Goal: Obtain resource: Obtain resource

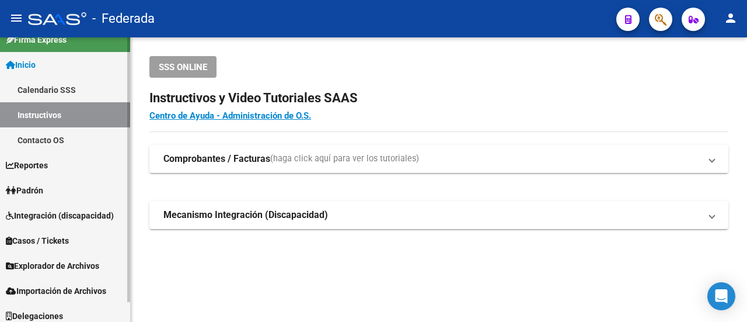
scroll to position [21, 0]
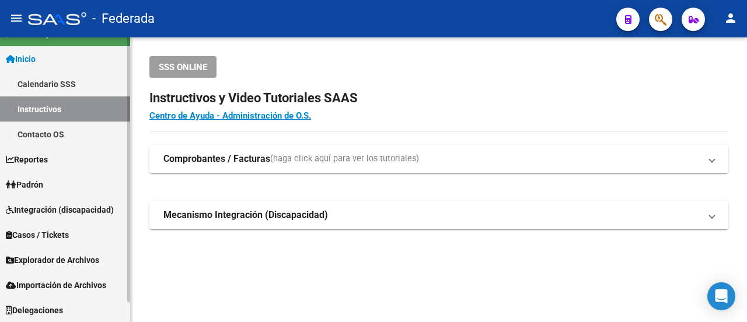
click at [37, 156] on span "Reportes" at bounding box center [27, 159] width 42 height 13
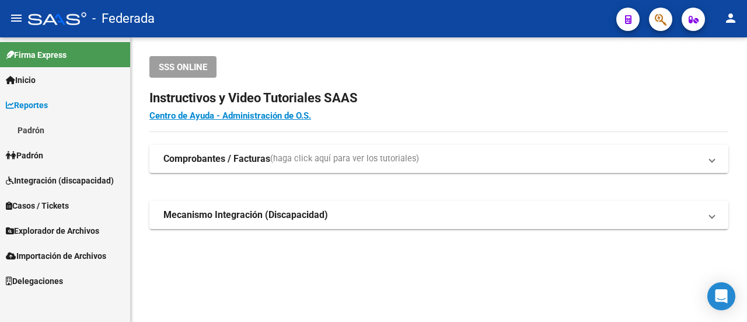
scroll to position [0, 0]
click at [51, 232] on span "Explorador de Archivos" at bounding box center [52, 230] width 93 height 13
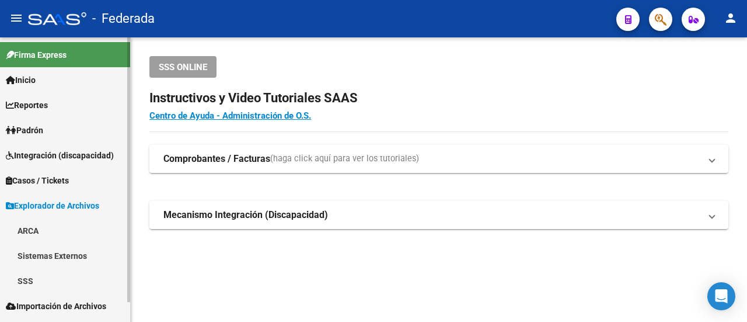
click at [43, 129] on span "Padrón" at bounding box center [24, 130] width 37 height 13
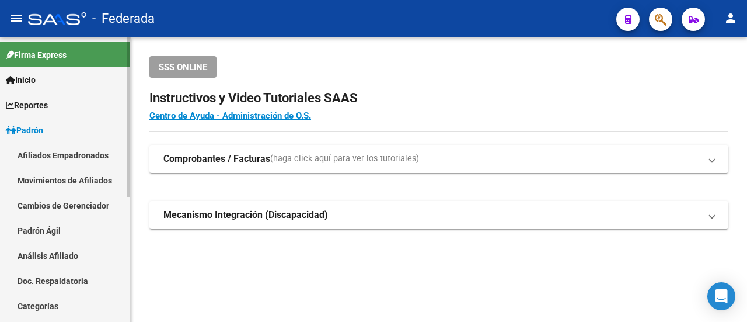
click at [58, 186] on link "Movimientos de Afiliados" at bounding box center [65, 179] width 130 height 25
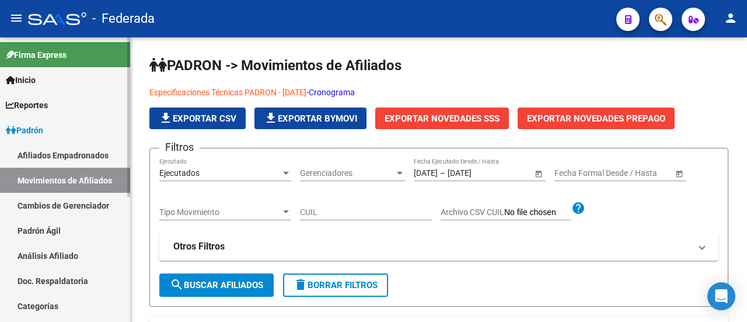
click at [61, 156] on link "Afiliados Empadronados" at bounding box center [65, 154] width 130 height 25
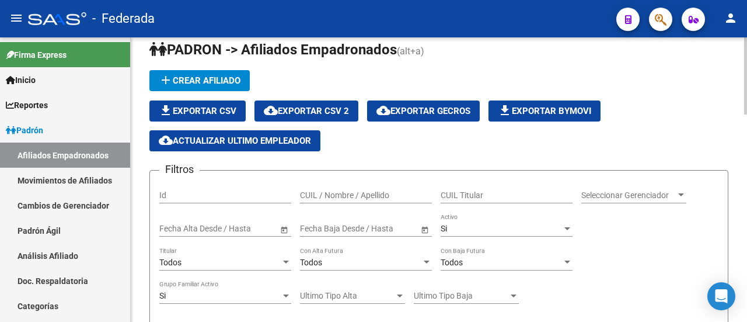
scroll to position [58, 0]
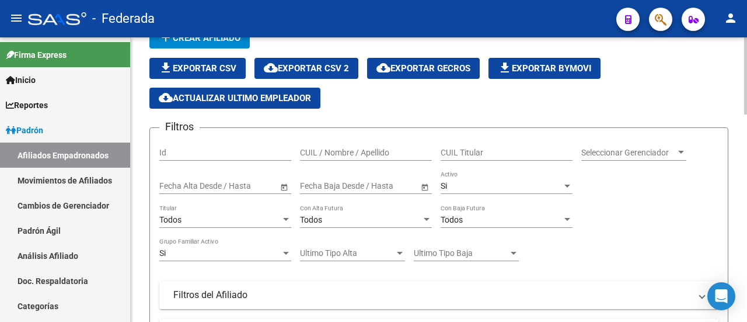
click at [278, 188] on span "Open calendar" at bounding box center [284, 186] width 28 height 28
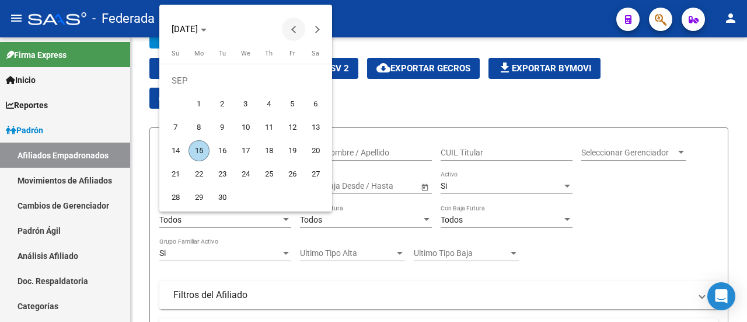
click at [295, 29] on button "Previous month" at bounding box center [293, 29] width 23 height 23
click at [288, 79] on span "1" at bounding box center [292, 80] width 21 height 21
type input "[DATE]"
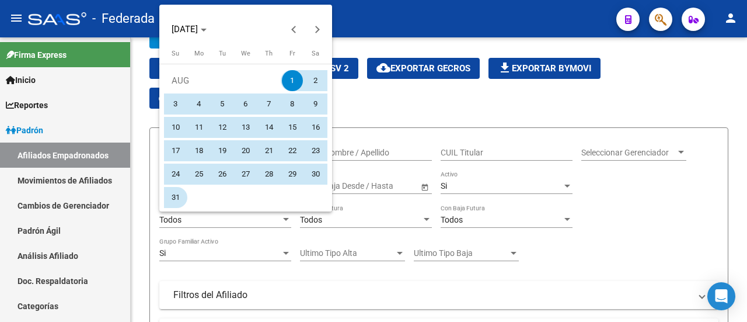
click at [180, 196] on span "31" at bounding box center [175, 197] width 21 height 21
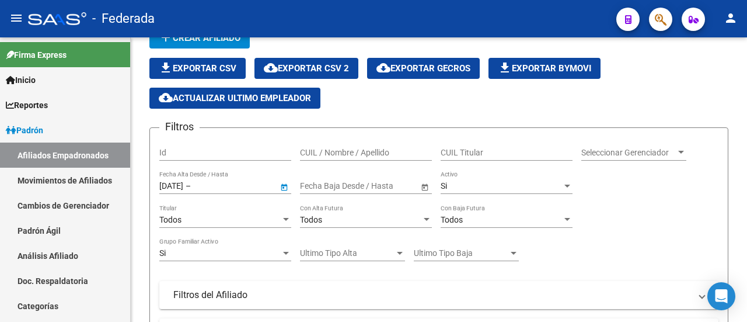
type input "[DATE]"
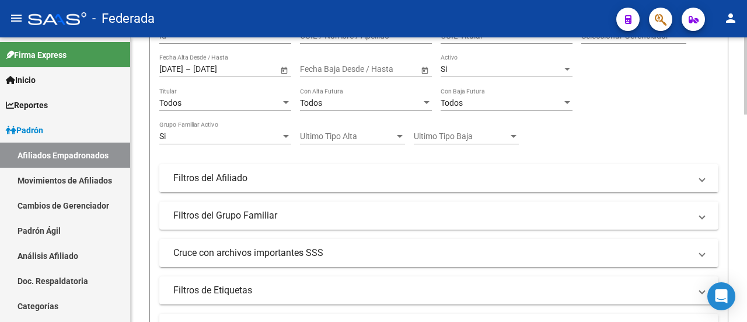
click at [284, 177] on mat-panel-title "Filtros del Afiliado" at bounding box center [431, 178] width 517 height 13
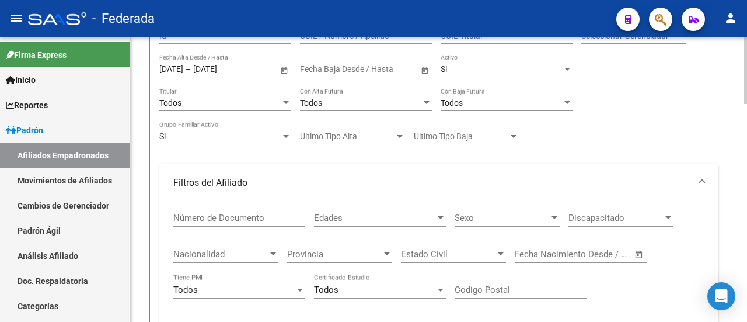
click at [284, 177] on mat-panel-title "Filtros del Afiliado" at bounding box center [431, 182] width 517 height 13
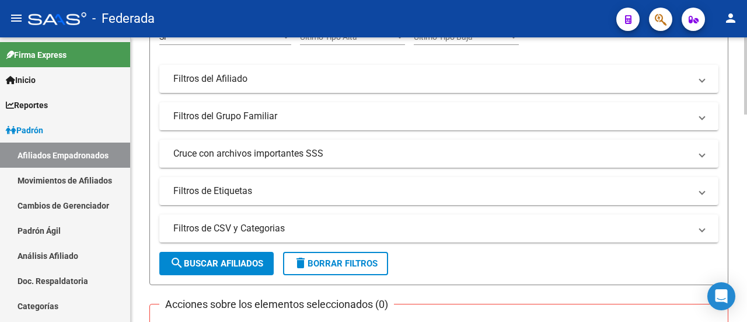
scroll to position [292, 0]
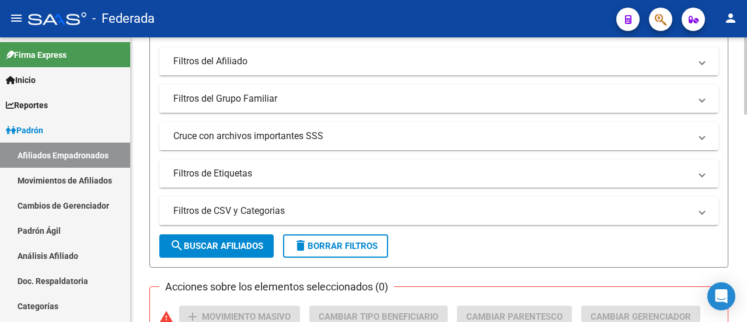
click at [262, 235] on button "search Buscar Afiliados" at bounding box center [216, 245] width 114 height 23
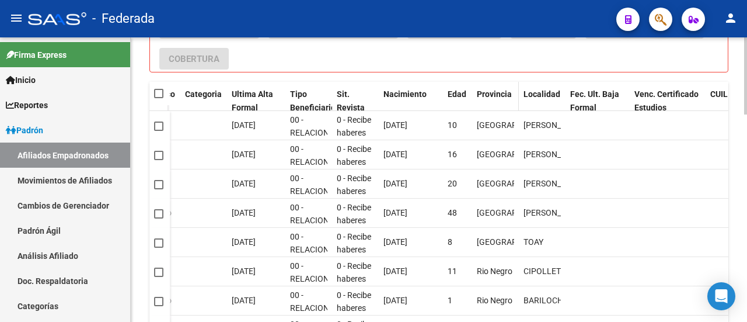
scroll to position [650, 0]
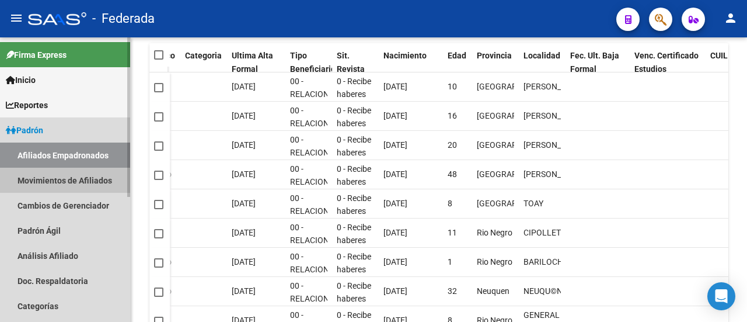
click at [69, 173] on link "Movimientos de Afiliados" at bounding box center [65, 179] width 130 height 25
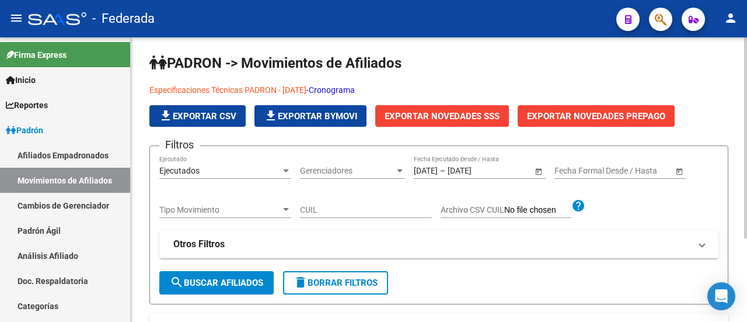
scroll to position [1, 0]
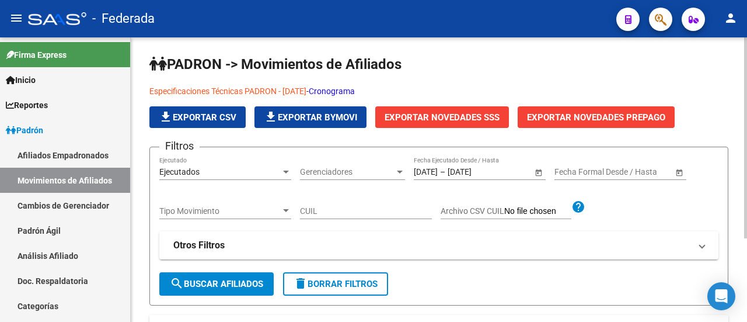
click at [266, 209] on span "Tipo Movimiento" at bounding box center [219, 211] width 121 height 10
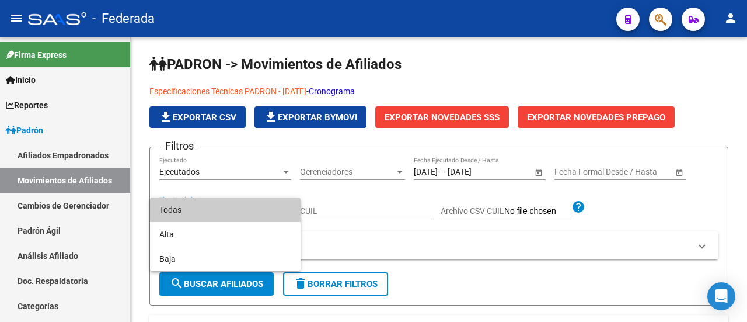
click at [467, 240] on div at bounding box center [373, 161] width 747 height 322
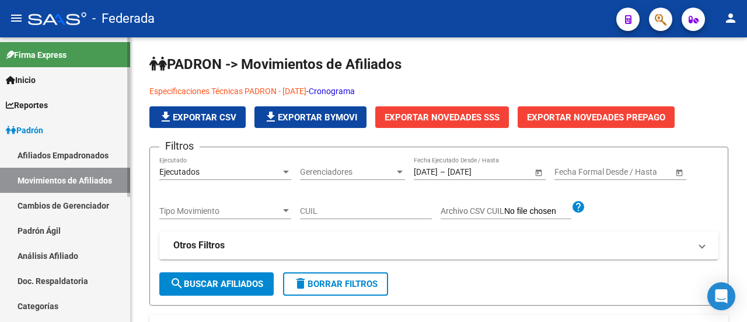
click at [46, 103] on span "Reportes" at bounding box center [27, 105] width 42 height 13
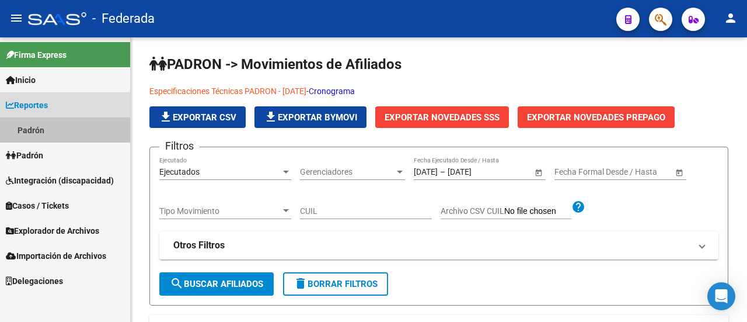
click at [44, 135] on link "Padrón" at bounding box center [65, 129] width 130 height 25
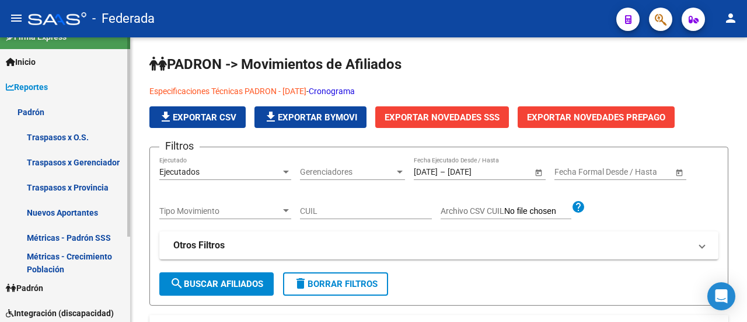
scroll to position [0, 0]
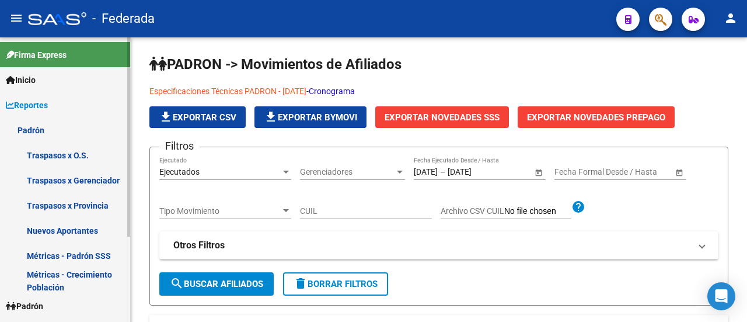
click at [43, 134] on link "Padrón" at bounding box center [65, 129] width 130 height 25
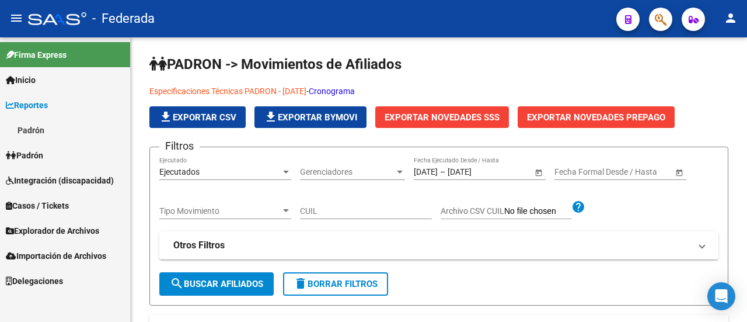
click at [39, 106] on span "Reportes" at bounding box center [27, 105] width 42 height 13
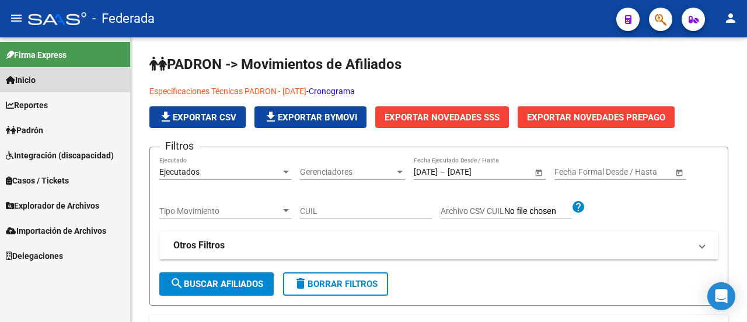
click at [46, 76] on link "Inicio" at bounding box center [65, 79] width 130 height 25
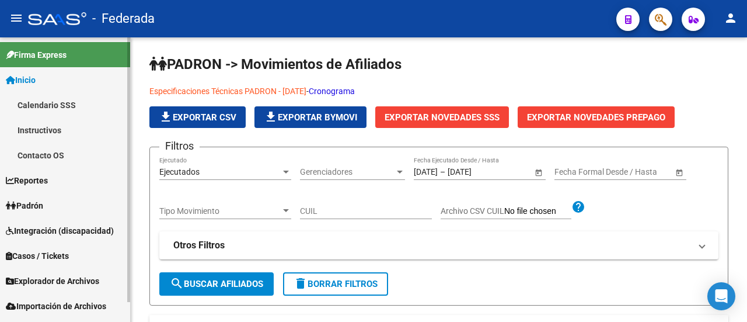
click at [38, 72] on link "Inicio" at bounding box center [65, 79] width 130 height 25
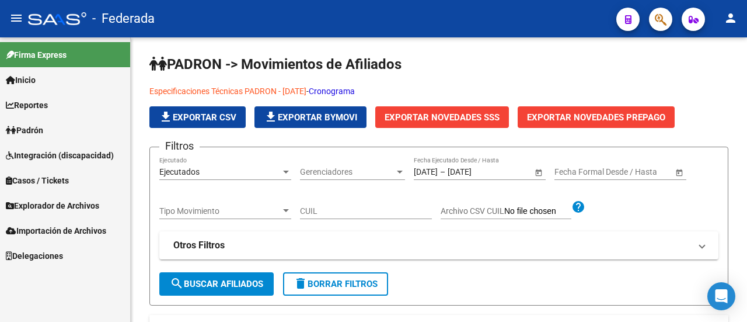
click at [46, 55] on span "Firma Express" at bounding box center [36, 54] width 61 height 13
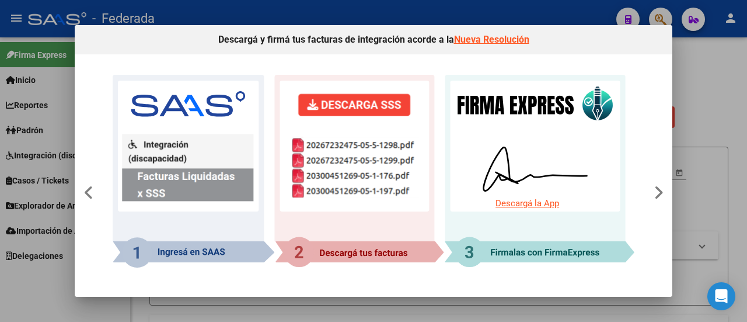
click at [63, 69] on div at bounding box center [373, 161] width 747 height 322
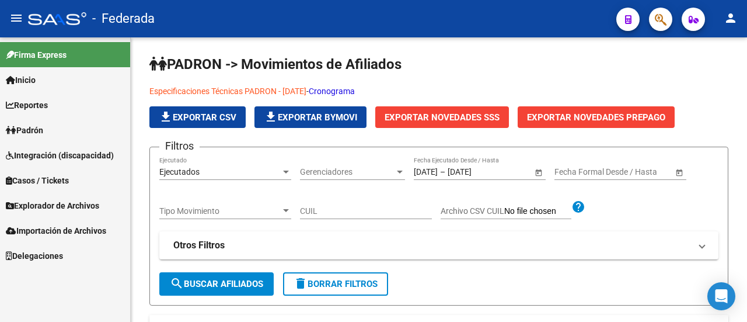
click at [41, 235] on span "Importación de Archivos" at bounding box center [56, 230] width 100 height 13
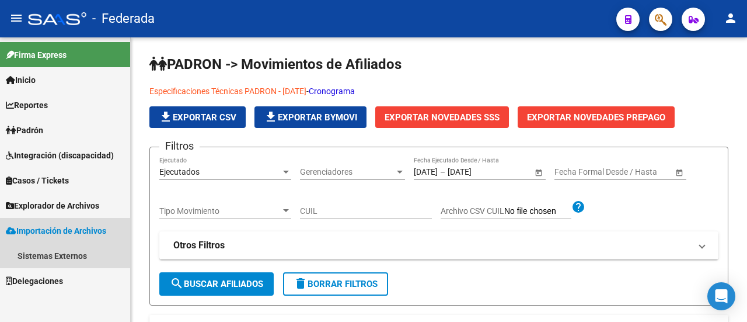
click at [41, 235] on span "Importación de Archivos" at bounding box center [56, 230] width 100 height 13
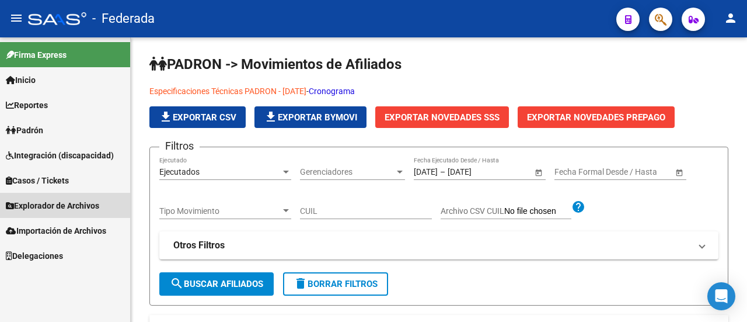
click at [46, 204] on span "Explorador de Archivos" at bounding box center [52, 205] width 93 height 13
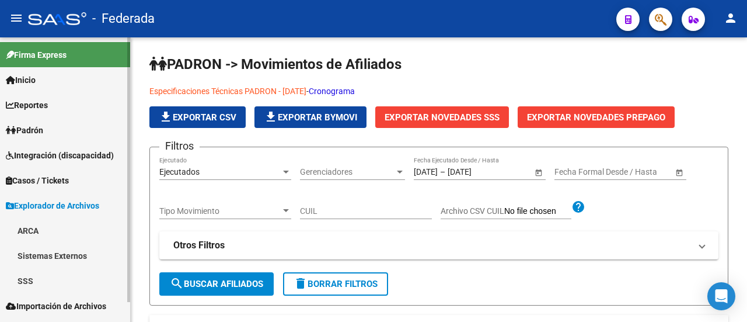
scroll to position [21, 0]
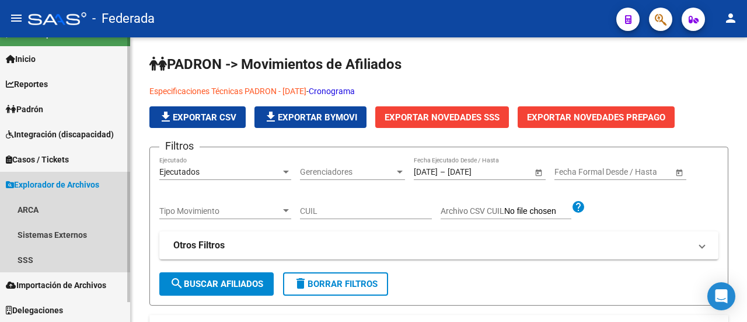
click at [39, 181] on span "Explorador de Archivos" at bounding box center [52, 184] width 93 height 13
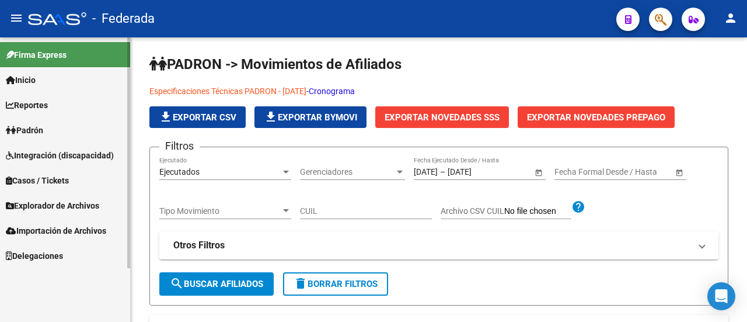
scroll to position [0, 0]
click at [44, 183] on span "Casos / Tickets" at bounding box center [37, 180] width 63 height 13
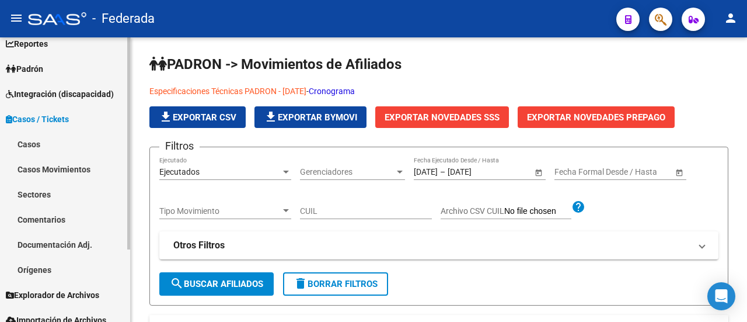
scroll to position [39, 0]
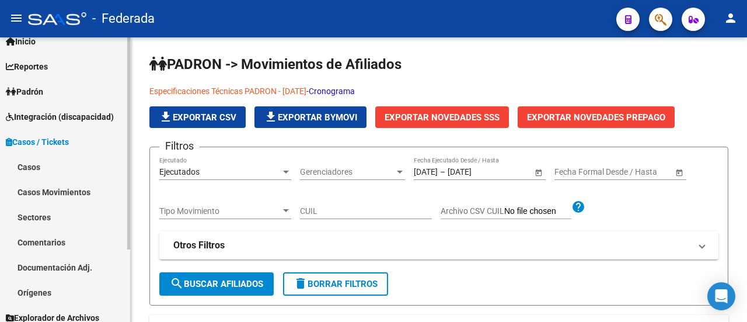
click at [44, 141] on span "Casos / Tickets" at bounding box center [37, 141] width 63 height 13
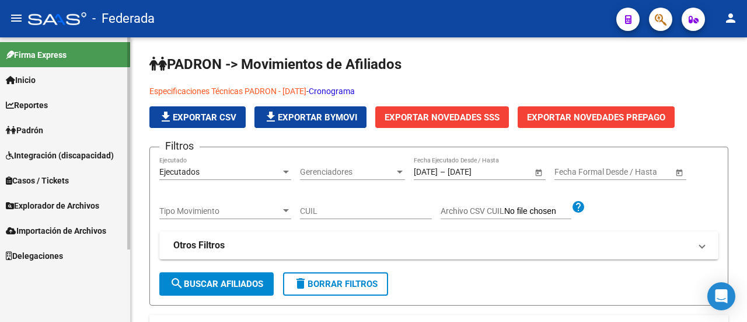
scroll to position [0, 0]
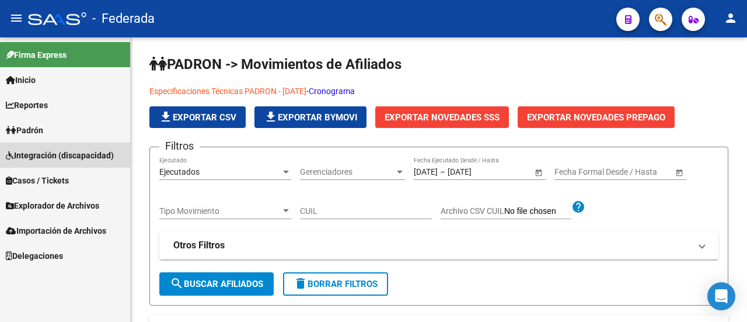
click at [50, 157] on span "Integración (discapacidad)" at bounding box center [60, 155] width 108 height 13
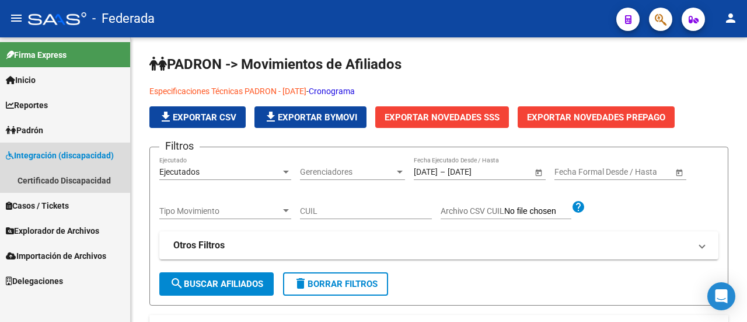
click at [50, 157] on span "Integración (discapacidad)" at bounding box center [60, 155] width 108 height 13
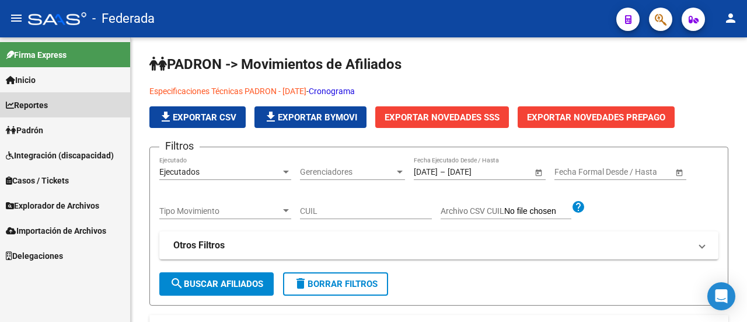
click at [32, 106] on span "Reportes" at bounding box center [27, 105] width 42 height 13
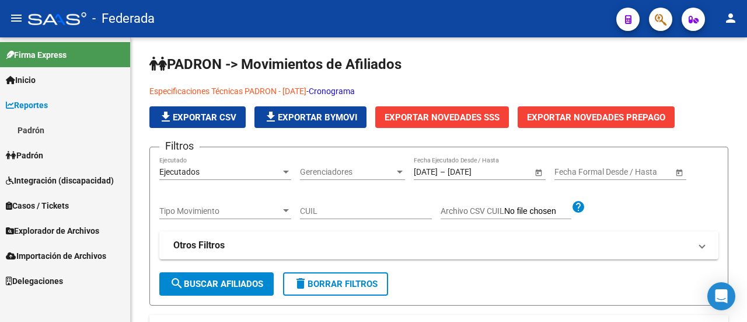
click at [39, 131] on link "Padrón" at bounding box center [65, 129] width 130 height 25
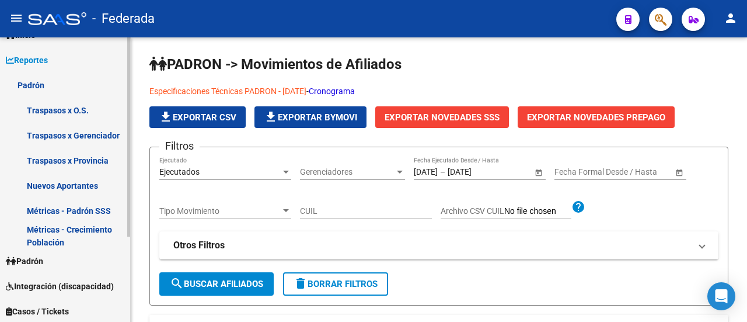
scroll to position [58, 0]
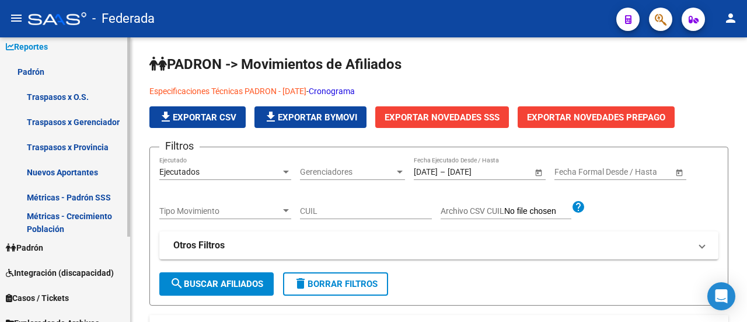
click at [41, 69] on link "Padrón" at bounding box center [65, 71] width 130 height 25
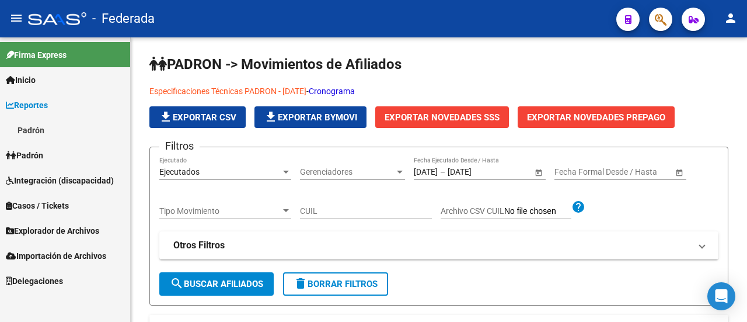
scroll to position [0, 0]
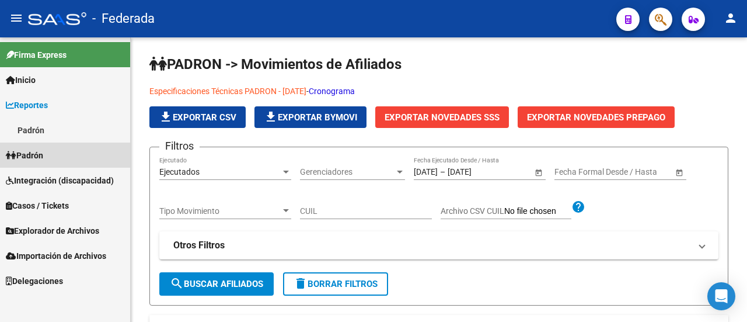
click at [34, 151] on span "Padrón" at bounding box center [24, 155] width 37 height 13
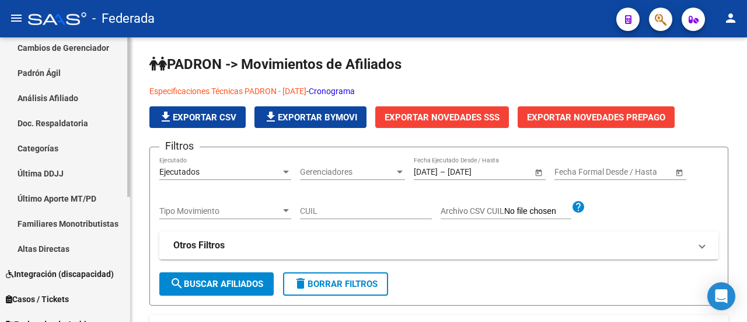
scroll to position [175, 0]
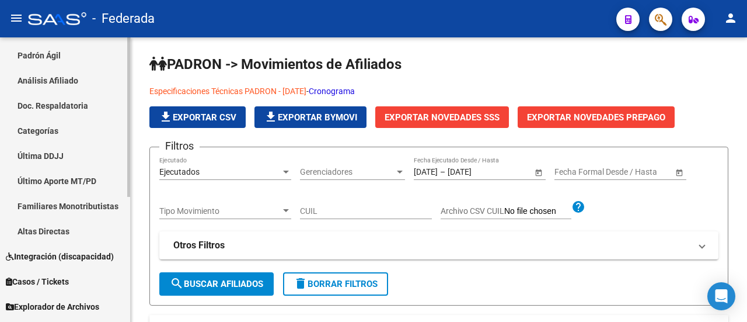
click at [58, 236] on link "Altas Directas" at bounding box center [65, 230] width 130 height 25
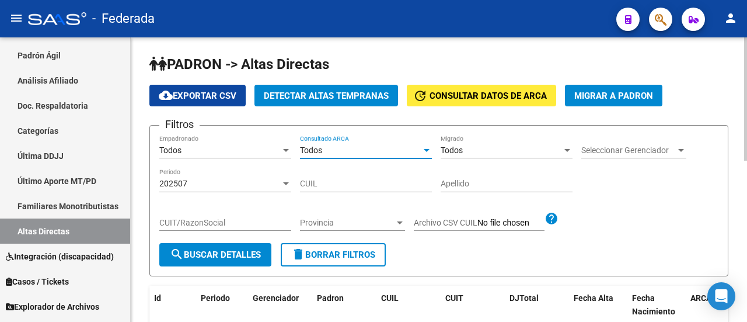
click at [324, 152] on div "Todos" at bounding box center [360, 150] width 121 height 10
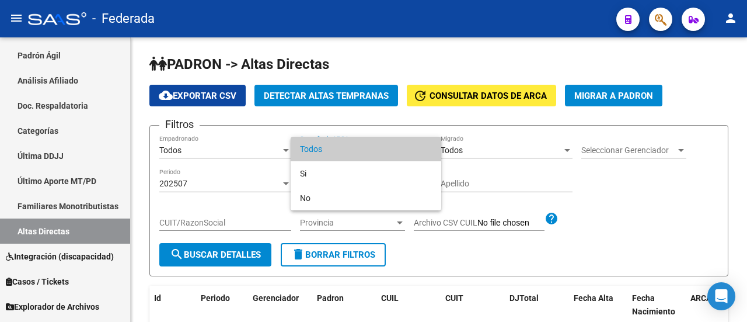
click at [653, 210] on div at bounding box center [373, 161] width 747 height 322
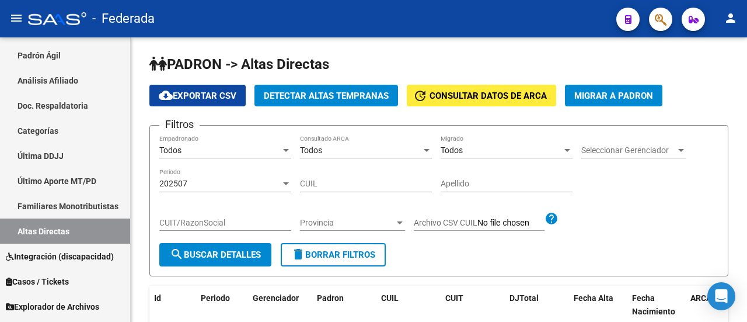
click at [732, 22] on mat-icon "person" at bounding box center [731, 18] width 14 height 14
click at [733, 22] on div at bounding box center [373, 161] width 747 height 322
click at [29, 15] on div at bounding box center [57, 18] width 58 height 13
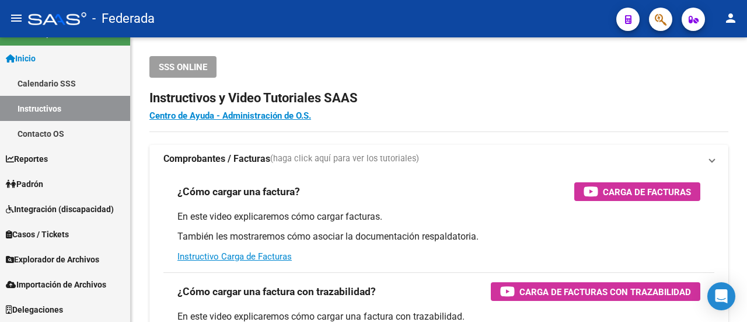
click at [15, 17] on mat-icon "menu" at bounding box center [16, 18] width 14 height 14
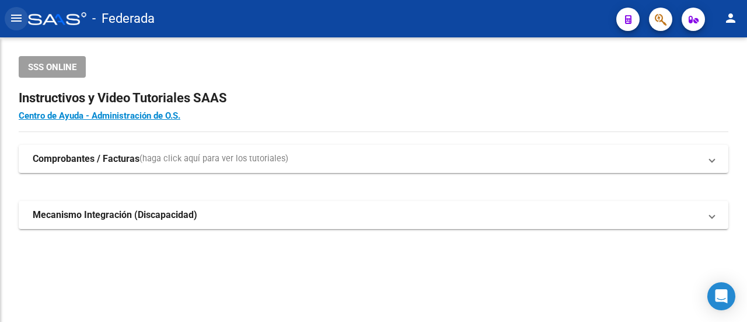
scroll to position [21, 0]
click at [15, 17] on mat-icon "menu" at bounding box center [16, 18] width 14 height 14
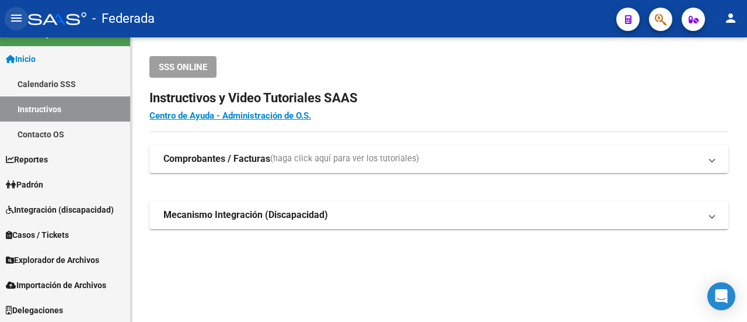
click at [15, 17] on mat-icon "menu" at bounding box center [16, 18] width 14 height 14
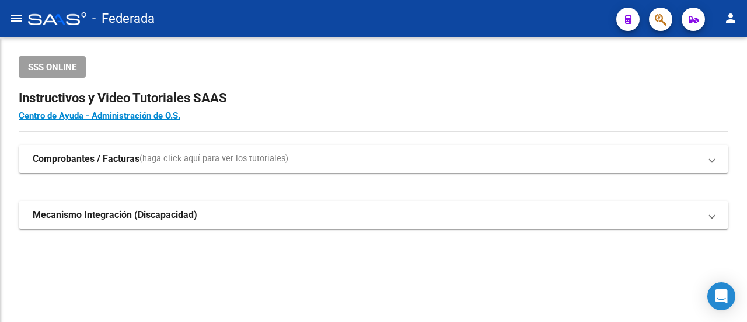
click at [15, 17] on mat-icon "menu" at bounding box center [16, 18] width 14 height 14
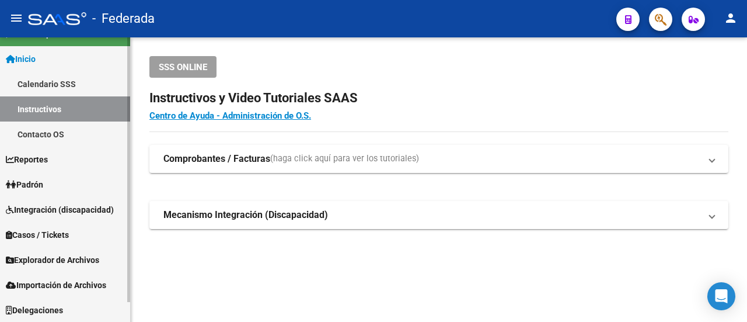
click at [59, 79] on link "Calendario SSS" at bounding box center [65, 83] width 130 height 25
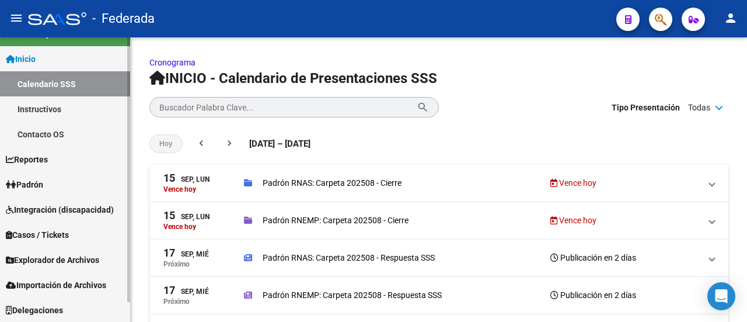
click at [46, 161] on span "Reportes" at bounding box center [27, 159] width 42 height 13
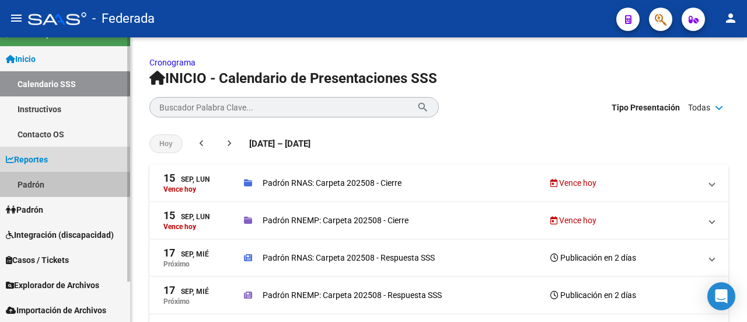
click at [48, 187] on link "Padrón" at bounding box center [65, 184] width 130 height 25
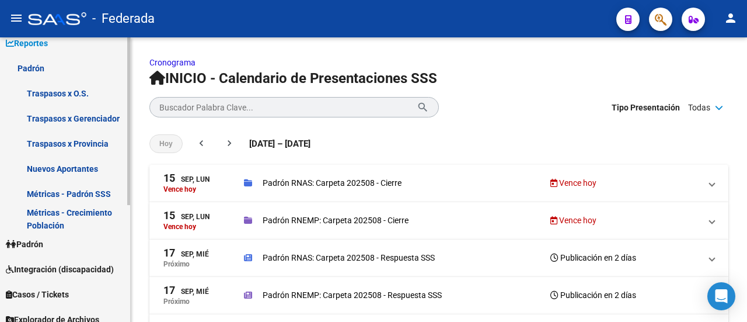
scroll to position [138, 0]
click at [81, 92] on link "Traspasos x O.S." at bounding box center [65, 92] width 130 height 25
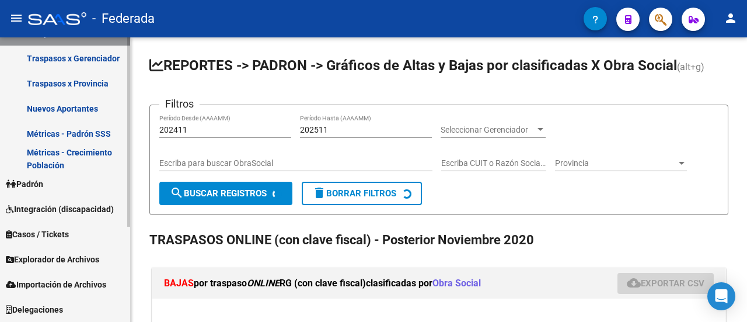
scroll to position [116, 0]
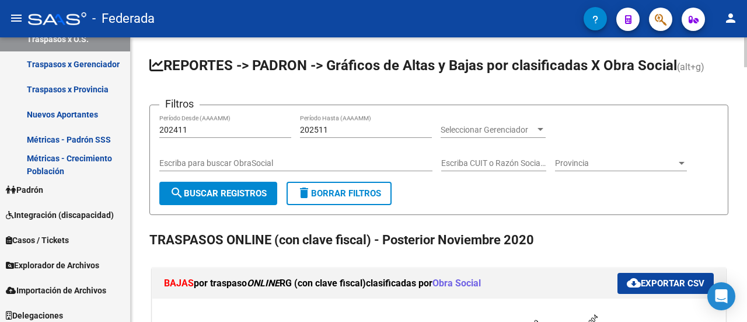
click at [491, 131] on span "Seleccionar Gerenciador" at bounding box center [488, 130] width 95 height 10
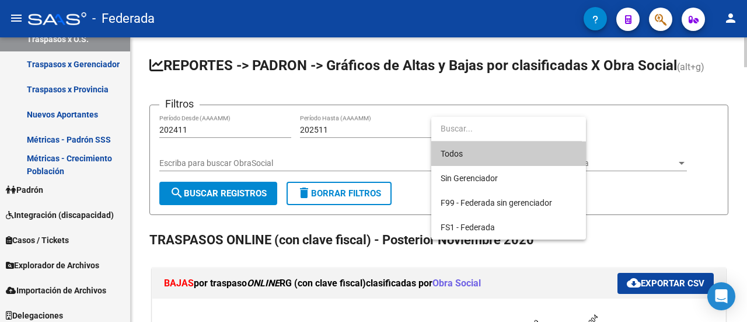
click at [491, 131] on input "dropdown search" at bounding box center [506, 128] width 151 height 25
click at [222, 161] on div at bounding box center [373, 161] width 747 height 322
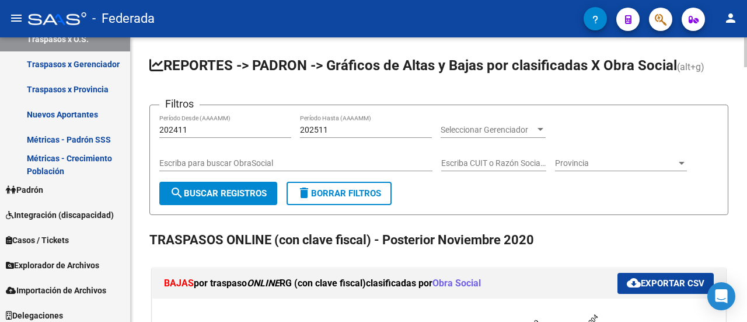
click at [598, 162] on span "Provincia" at bounding box center [615, 163] width 121 height 10
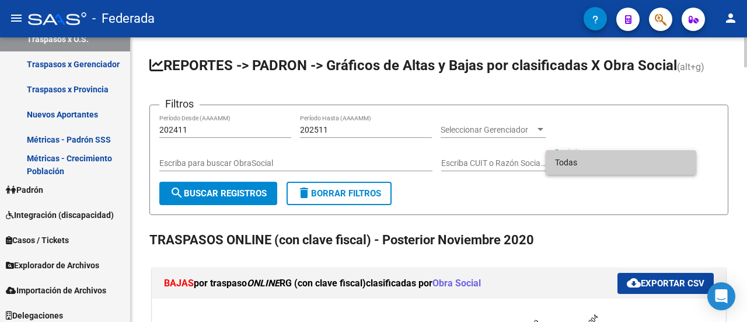
click at [598, 162] on span "Todas" at bounding box center [621, 162] width 132 height 25
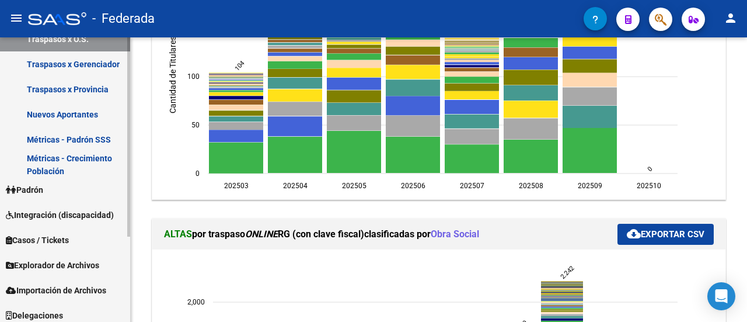
scroll to position [0, 0]
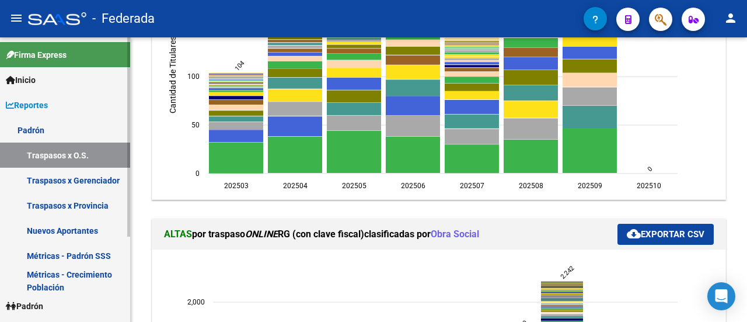
click at [65, 181] on link "Traspasos x Gerenciador" at bounding box center [65, 179] width 130 height 25
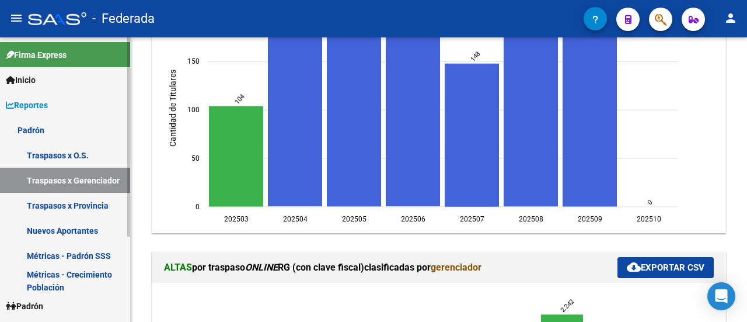
click at [56, 152] on link "Traspasos x O.S." at bounding box center [65, 154] width 130 height 25
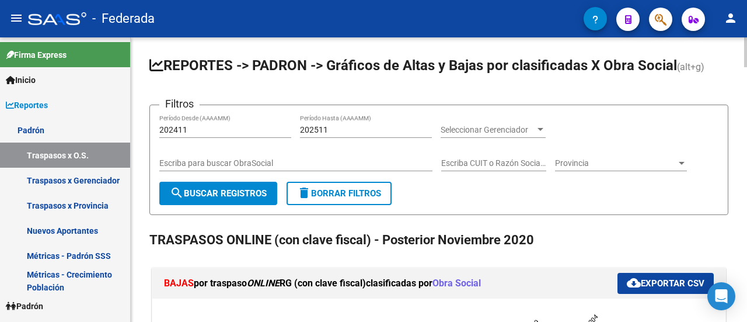
click at [201, 132] on input "202411" at bounding box center [225, 130] width 132 height 10
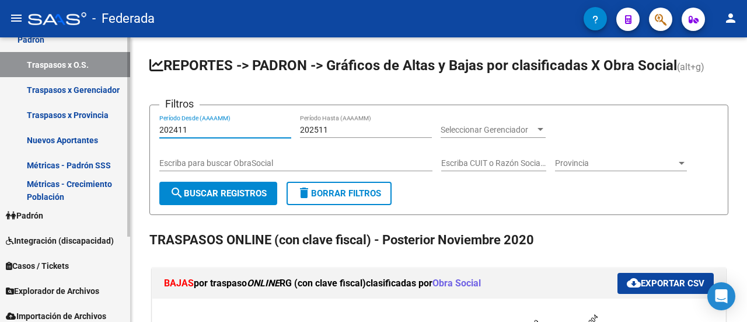
scroll to position [117, 0]
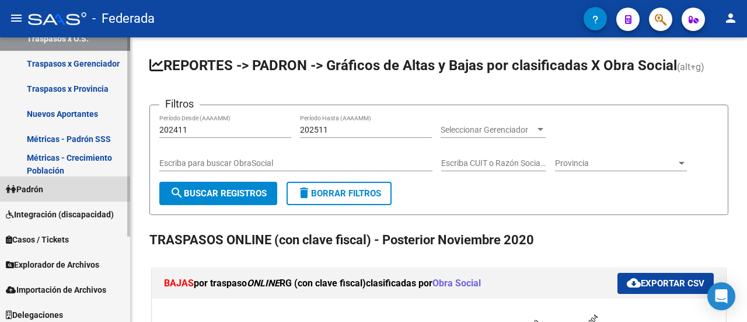
click at [43, 187] on span "Padrón" at bounding box center [24, 189] width 37 height 13
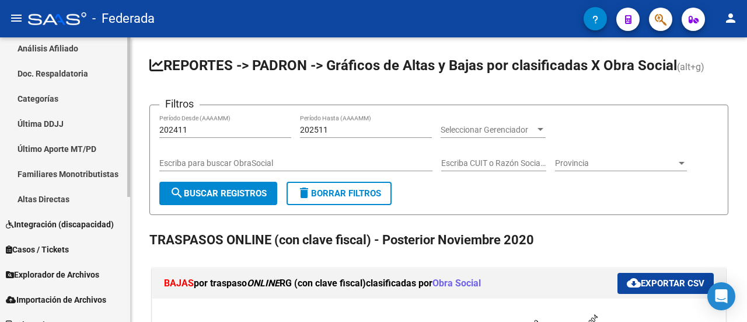
scroll to position [222, 0]
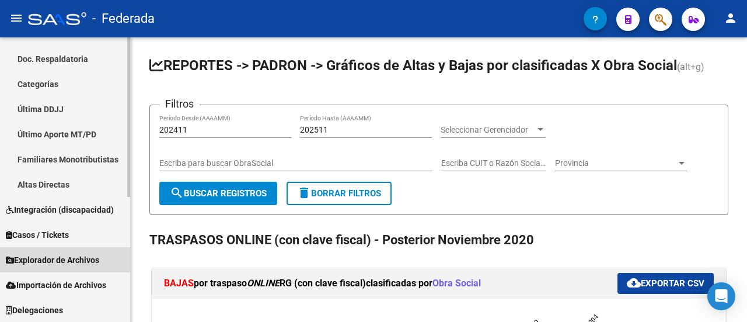
click at [71, 264] on span "Explorador de Archivos" at bounding box center [52, 259] width 93 height 13
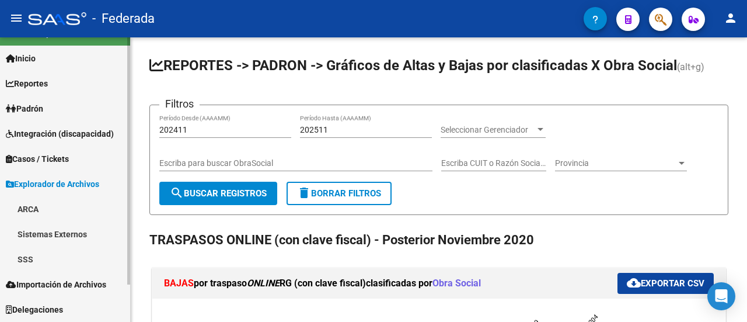
scroll to position [21, 0]
click at [34, 264] on link "SSS" at bounding box center [65, 259] width 130 height 25
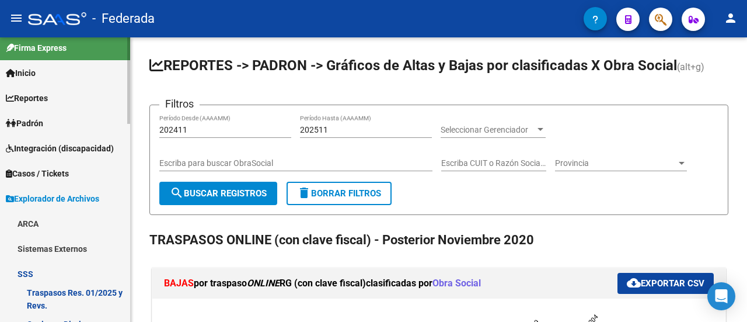
scroll to position [65, 0]
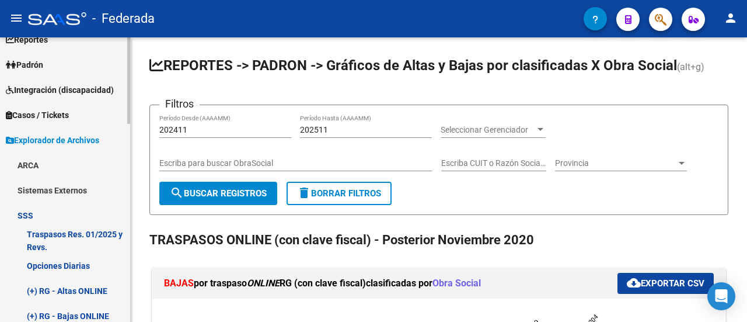
click at [51, 190] on link "Sistemas Externos" at bounding box center [65, 189] width 130 height 25
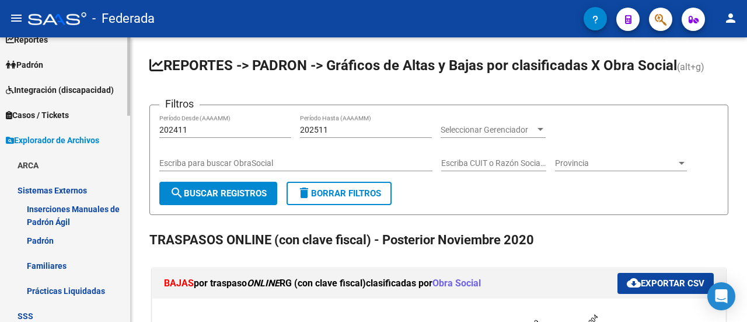
scroll to position [124, 0]
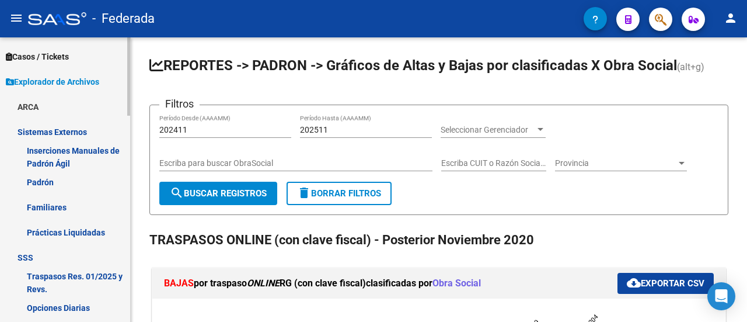
click at [48, 135] on link "Sistemas Externos" at bounding box center [65, 131] width 130 height 25
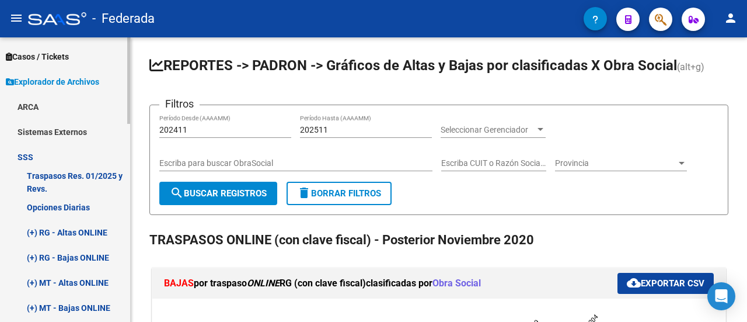
click at [44, 146] on link "SSS" at bounding box center [65, 156] width 130 height 25
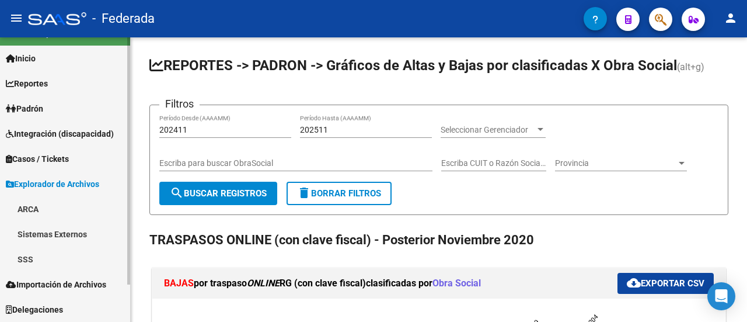
scroll to position [21, 0]
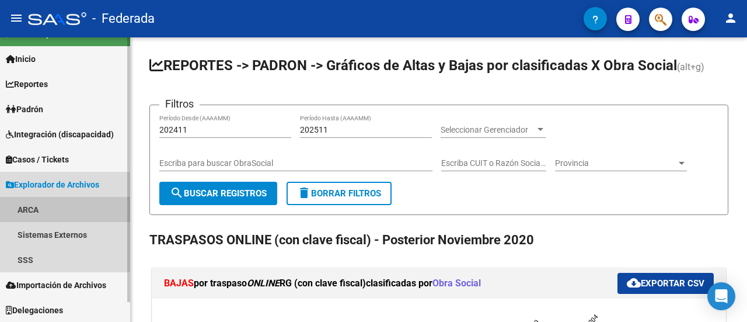
click at [27, 201] on link "ARCA" at bounding box center [65, 209] width 130 height 25
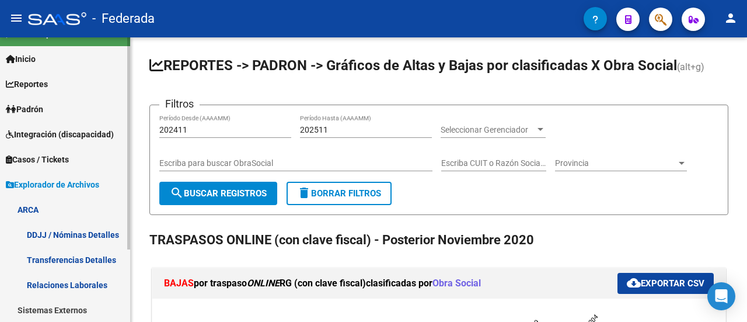
click at [27, 201] on link "ARCA" at bounding box center [65, 209] width 130 height 25
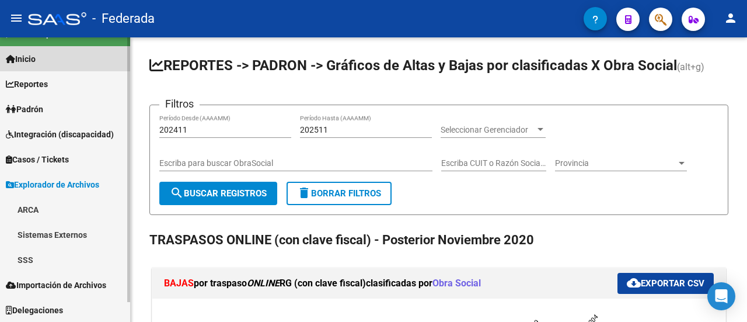
click at [36, 62] on span "Inicio" at bounding box center [21, 59] width 30 height 13
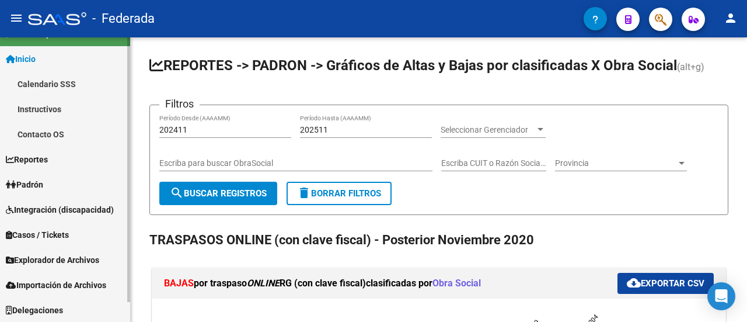
click at [48, 159] on span "Reportes" at bounding box center [27, 159] width 42 height 13
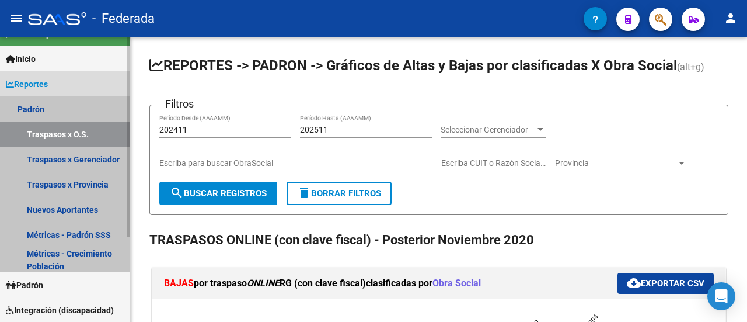
click at [75, 134] on link "Traspasos x O.S." at bounding box center [65, 133] width 130 height 25
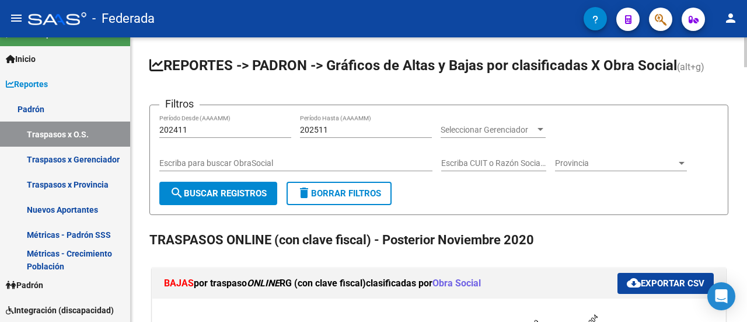
click at [195, 125] on input "202411" at bounding box center [225, 130] width 132 height 10
type input "202508"
click at [336, 130] on input "202511" at bounding box center [366, 130] width 132 height 10
type input "202508"
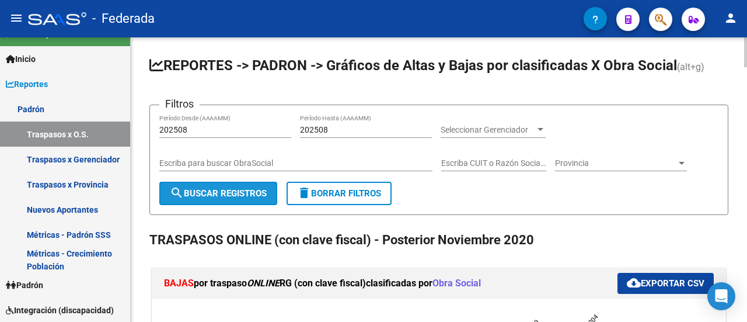
click at [198, 197] on span "search Buscar Registros" at bounding box center [218, 193] width 97 height 11
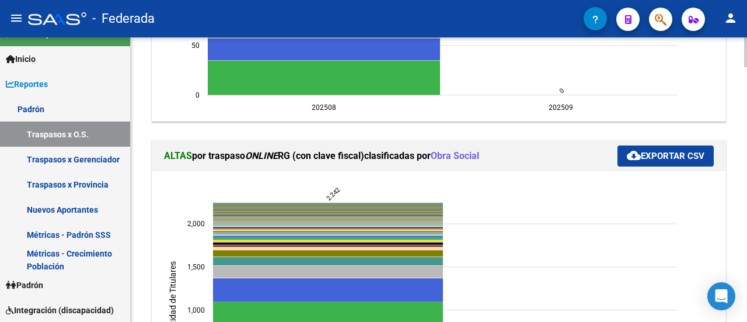
scroll to position [467, 0]
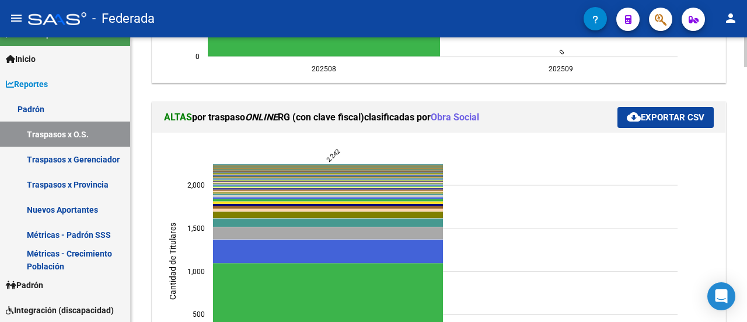
click at [652, 113] on span "cloud_download Exportar CSV" at bounding box center [666, 117] width 78 height 11
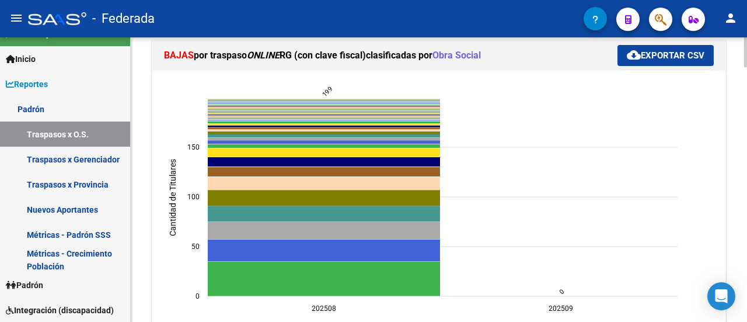
scroll to position [0, 0]
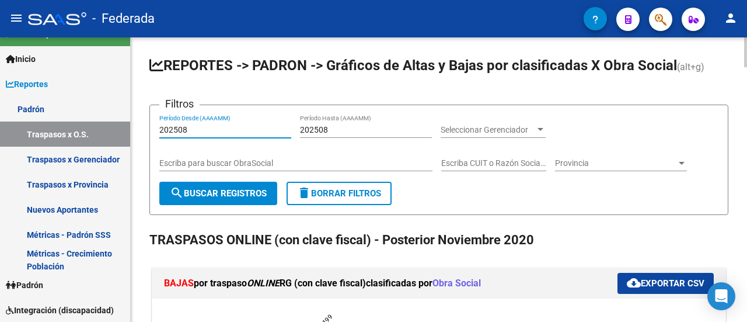
click at [197, 125] on input "202508" at bounding box center [225, 130] width 132 height 10
click at [174, 128] on input "202508" at bounding box center [225, 130] width 132 height 10
type input "202408"
click at [230, 194] on span "search Buscar Registros" at bounding box center [218, 193] width 97 height 11
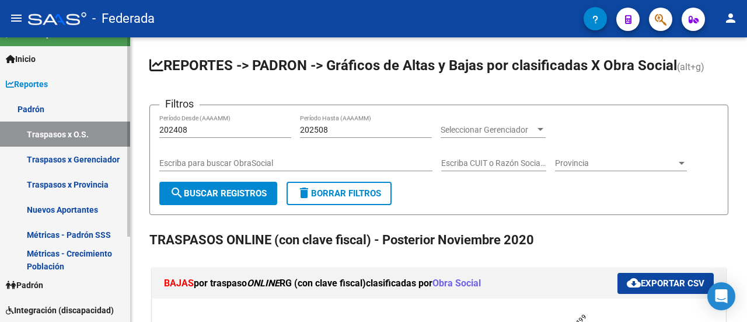
click at [38, 88] on span "Reportes" at bounding box center [27, 84] width 42 height 13
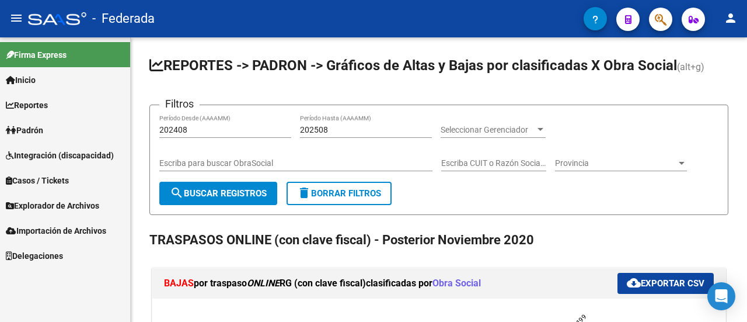
click at [40, 100] on span "Reportes" at bounding box center [27, 105] width 42 height 13
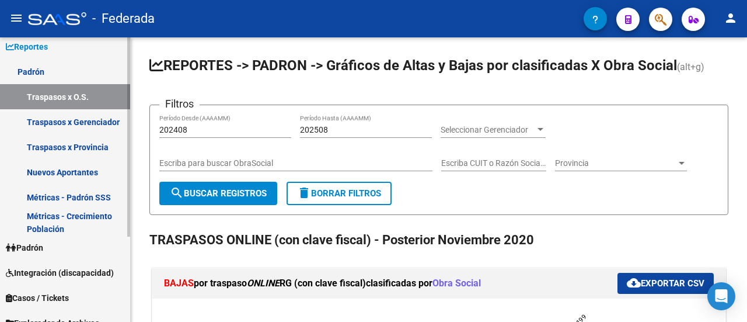
scroll to position [117, 0]
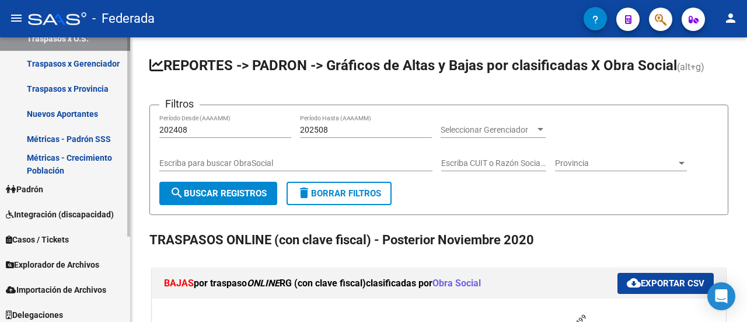
click at [50, 187] on link "Padrón" at bounding box center [65, 188] width 130 height 25
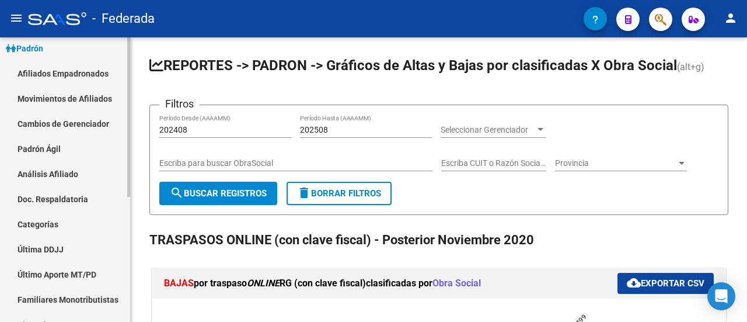
scroll to position [58, 0]
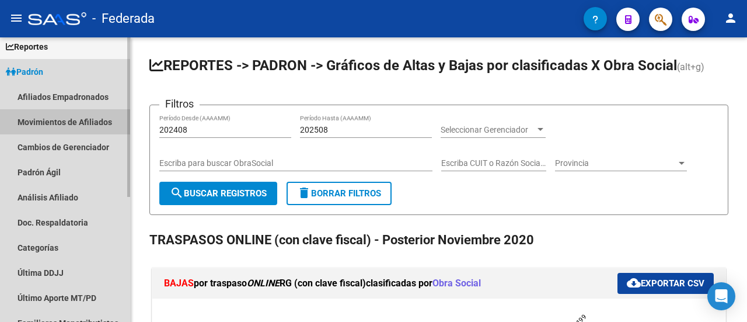
click at [52, 126] on link "Movimientos de Afiliados" at bounding box center [65, 121] width 130 height 25
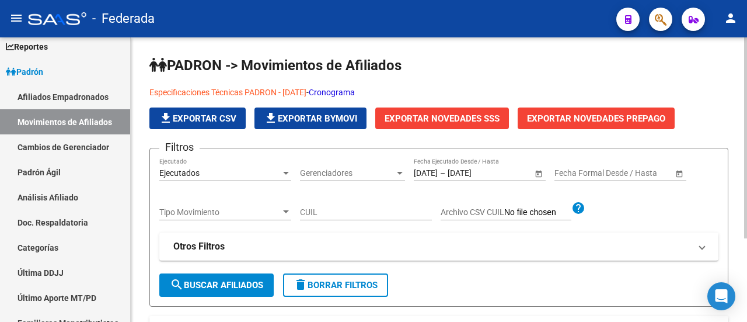
click at [332, 173] on span "Gerenciadores" at bounding box center [347, 173] width 95 height 10
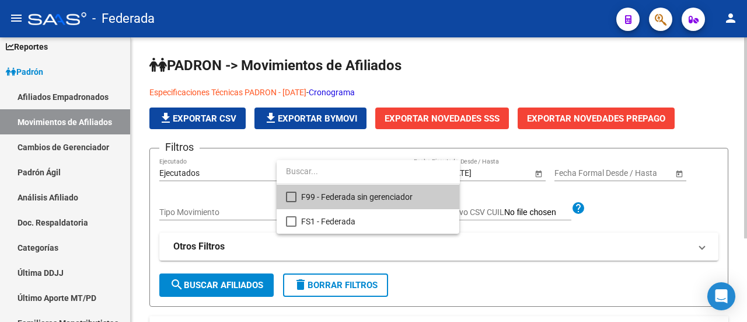
click at [332, 173] on input "dropdown search" at bounding box center [368, 171] width 183 height 25
click at [48, 174] on div at bounding box center [373, 161] width 747 height 322
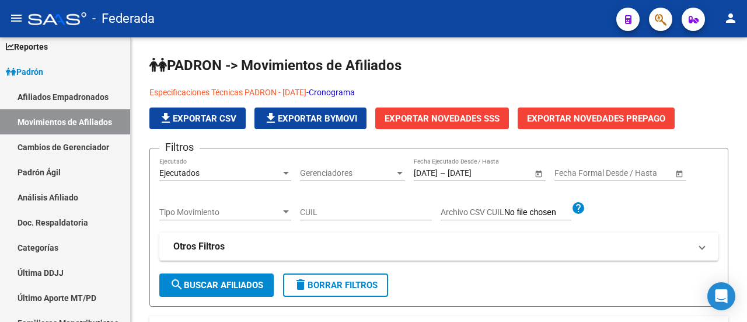
click at [48, 174] on link "Padrón Ágil" at bounding box center [65, 171] width 130 height 25
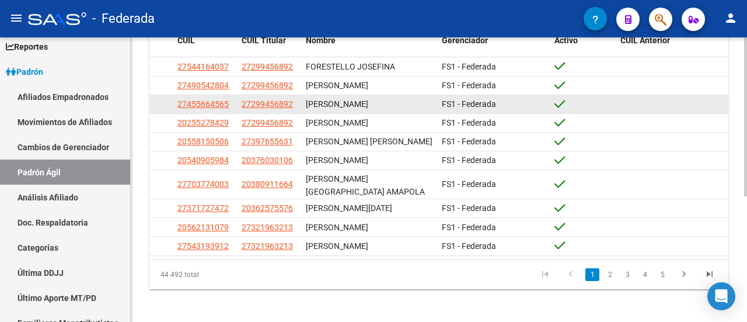
scroll to position [166, 0]
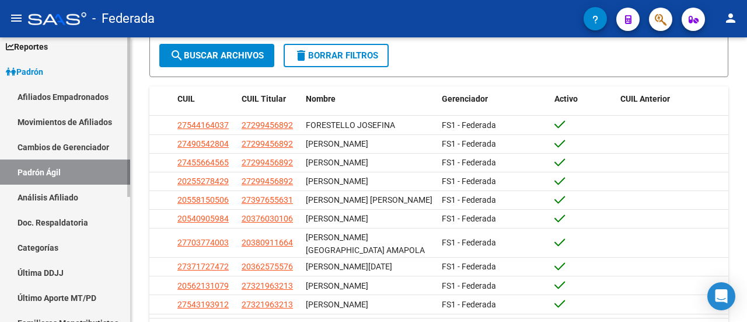
click at [64, 200] on link "Análisis Afiliado" at bounding box center [65, 196] width 130 height 25
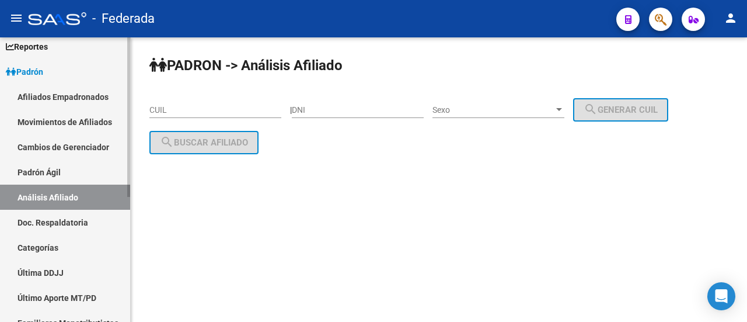
click at [53, 219] on link "Doc. Respaldatoria" at bounding box center [65, 222] width 130 height 25
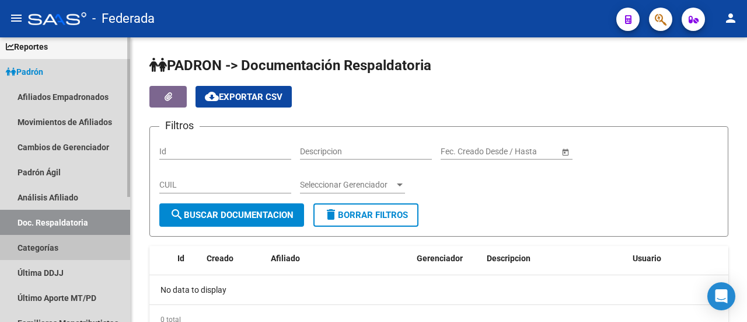
click at [56, 243] on link "Categorías" at bounding box center [65, 247] width 130 height 25
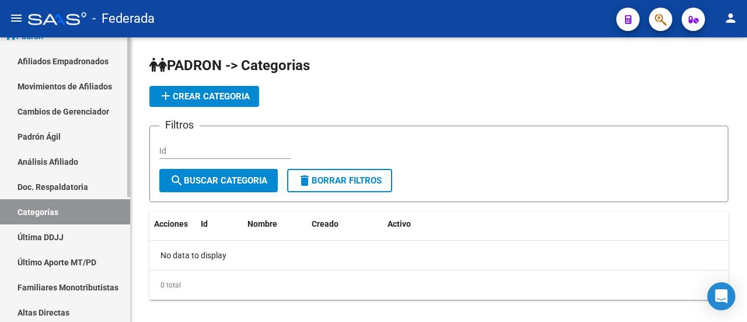
scroll to position [117, 0]
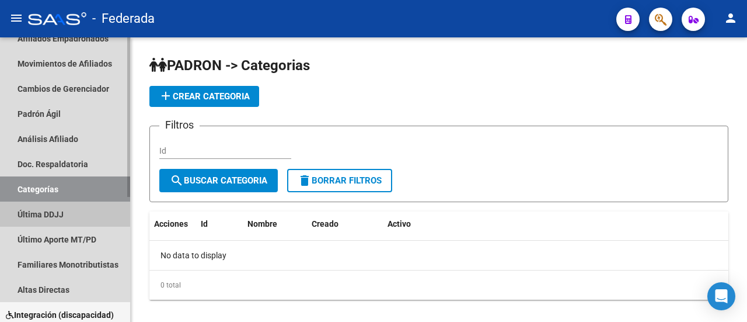
click at [50, 217] on link "Última DDJJ" at bounding box center [65, 213] width 130 height 25
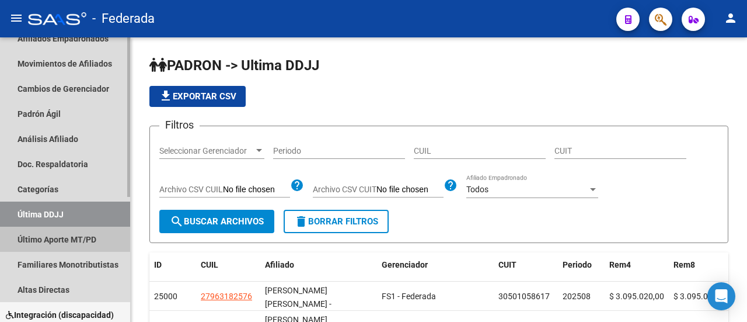
click at [63, 243] on link "Último Aporte MT/PD" at bounding box center [65, 238] width 130 height 25
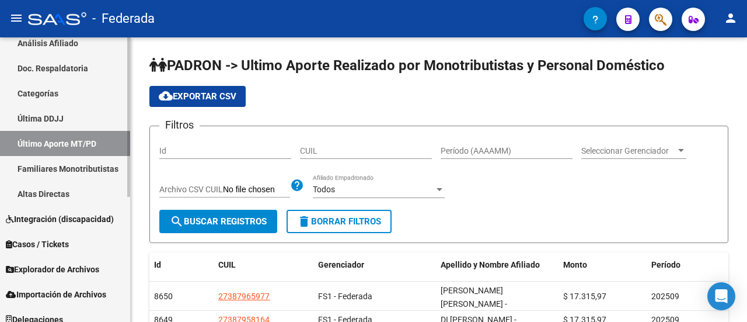
scroll to position [222, 0]
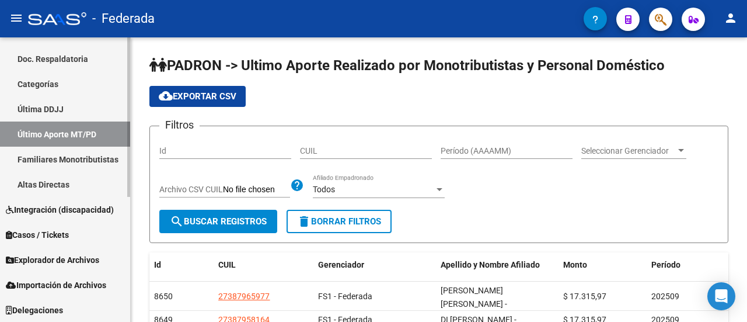
click at [66, 257] on span "Explorador de Archivos" at bounding box center [52, 259] width 93 height 13
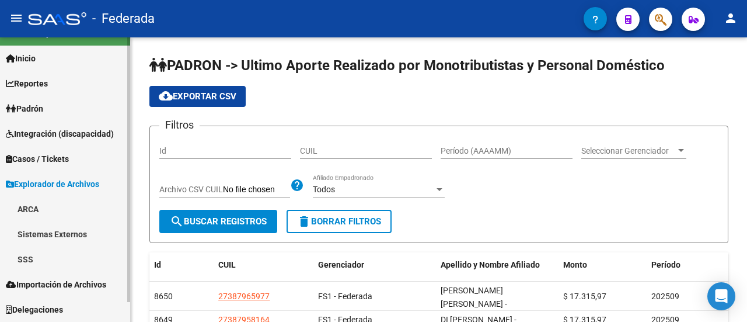
scroll to position [21, 0]
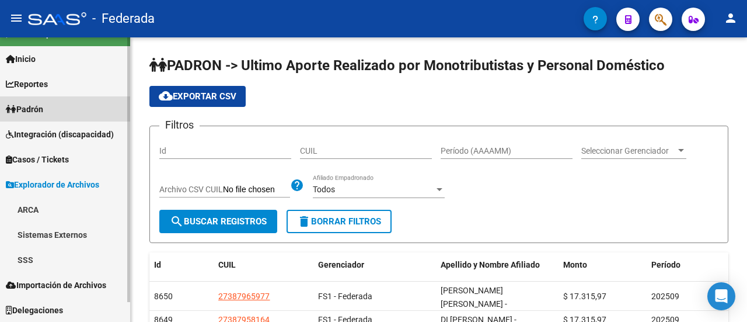
click at [51, 109] on link "Padrón" at bounding box center [65, 108] width 130 height 25
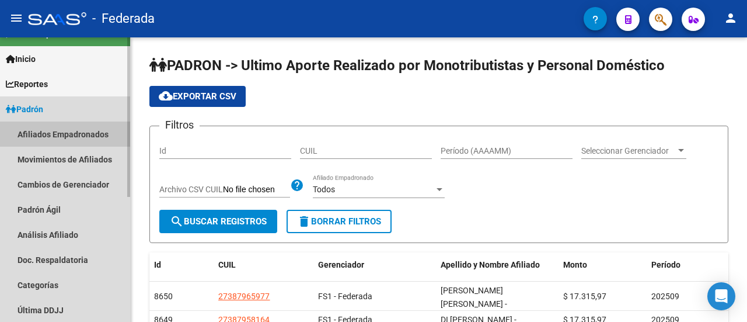
click at [53, 136] on link "Afiliados Empadronados" at bounding box center [65, 133] width 130 height 25
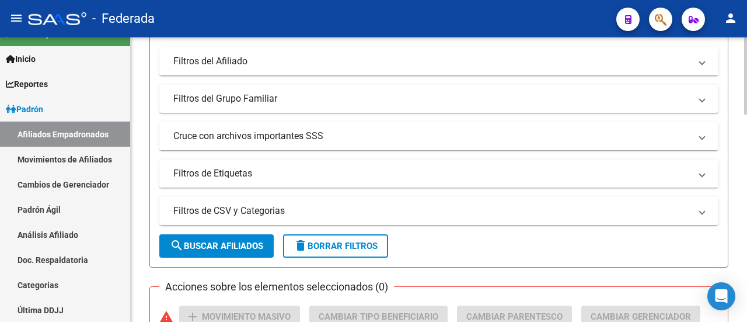
scroll to position [233, 0]
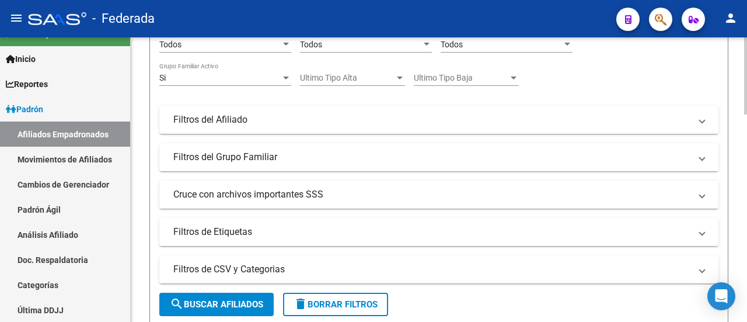
click at [237, 130] on mat-expansion-panel-header "Filtros del Afiliado" at bounding box center [438, 120] width 559 height 28
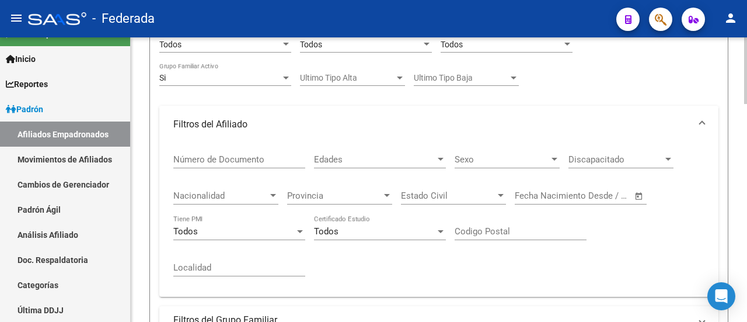
scroll to position [117, 0]
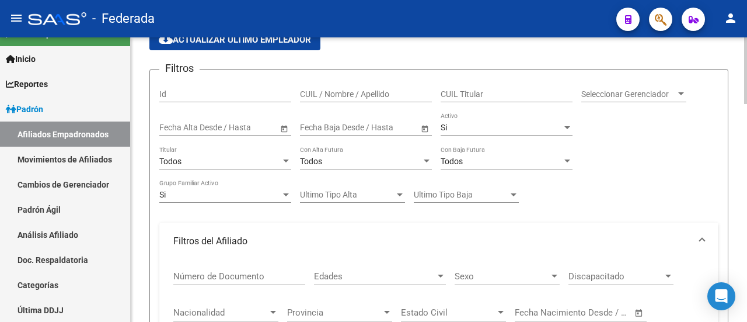
click at [232, 124] on input "text" at bounding box center [240, 128] width 57 height 10
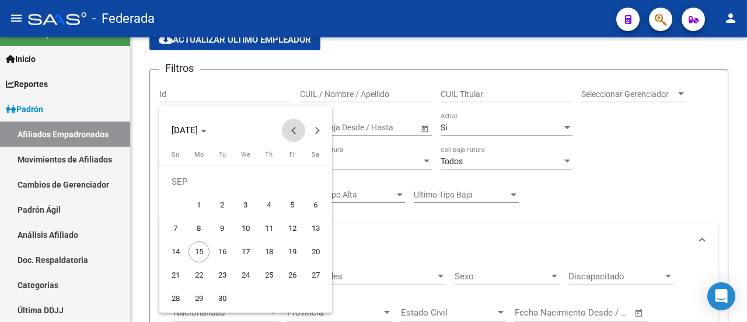
click at [287, 128] on span "Previous month" at bounding box center [293, 129] width 23 height 23
click at [287, 180] on span "1" at bounding box center [292, 181] width 21 height 21
type input "[DATE]"
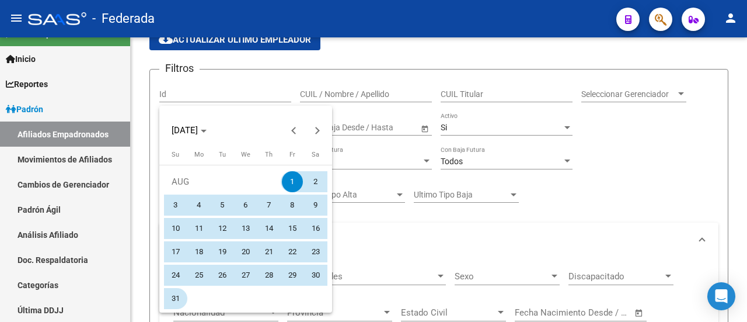
click at [172, 300] on span "31" at bounding box center [175, 298] width 21 height 21
type input "[DATE]"
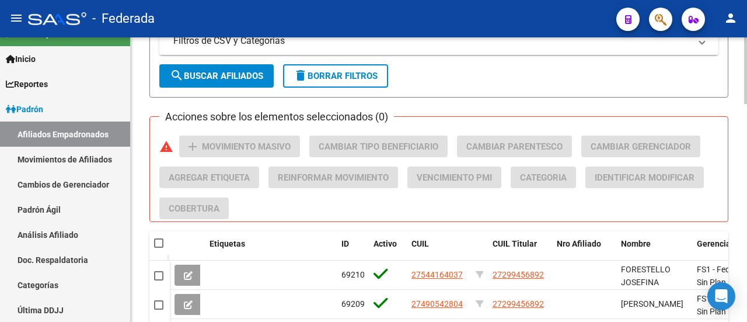
scroll to position [584, 0]
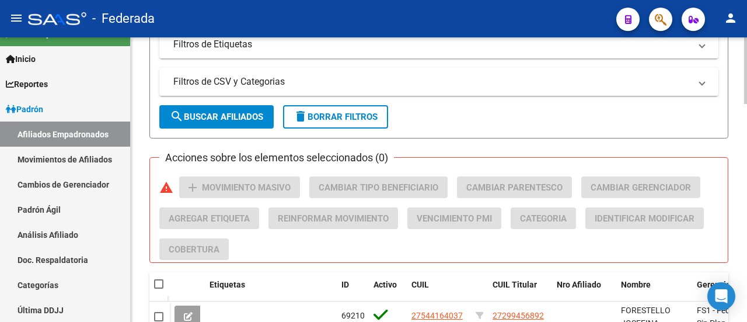
click at [215, 114] on span "search Buscar Afiliados" at bounding box center [216, 116] width 93 height 11
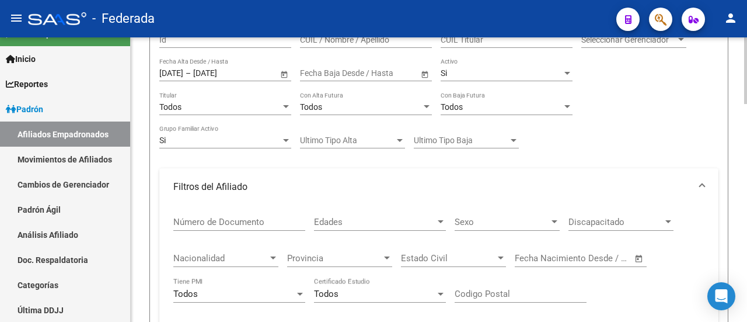
scroll to position [0, 0]
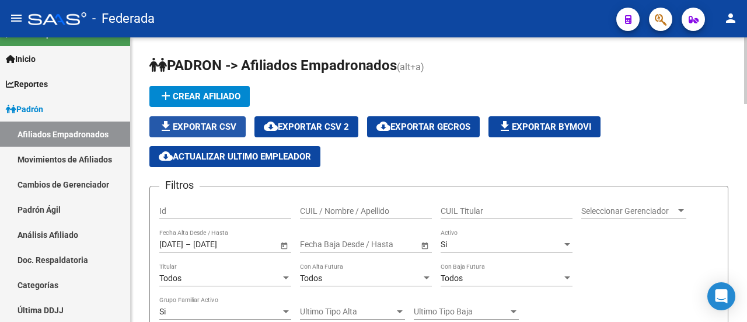
click at [208, 133] on button "file_download Exportar CSV" at bounding box center [197, 126] width 96 height 21
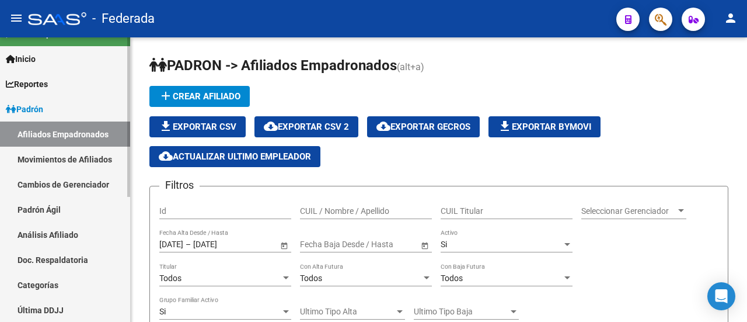
click at [34, 105] on span "Padrón" at bounding box center [24, 109] width 37 height 13
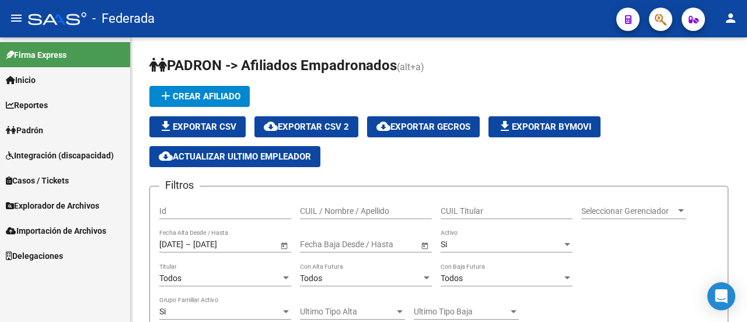
click at [63, 207] on span "Explorador de Archivos" at bounding box center [52, 205] width 93 height 13
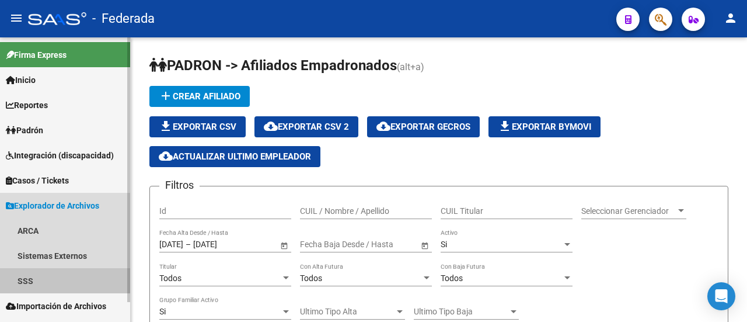
click at [44, 278] on link "SSS" at bounding box center [65, 280] width 130 height 25
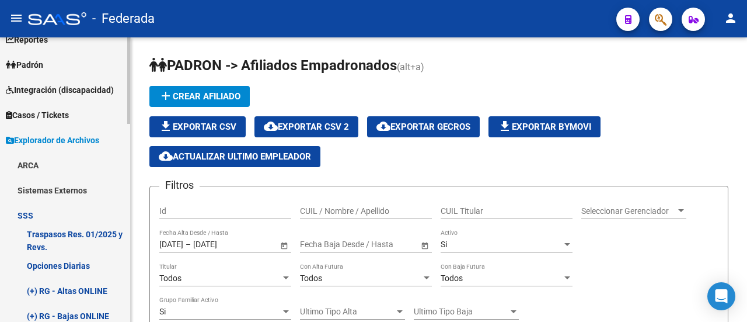
scroll to position [117, 0]
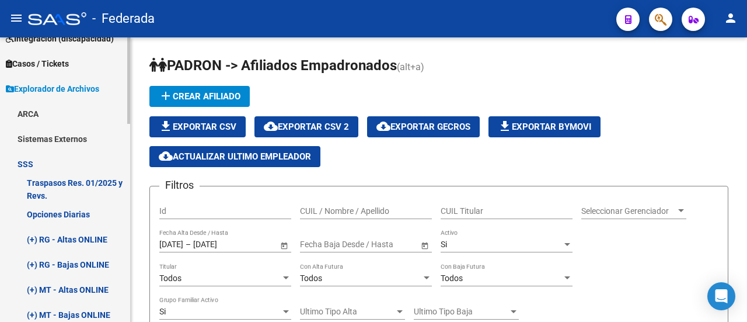
click at [64, 208] on link "Opciones Diarias" at bounding box center [65, 213] width 130 height 25
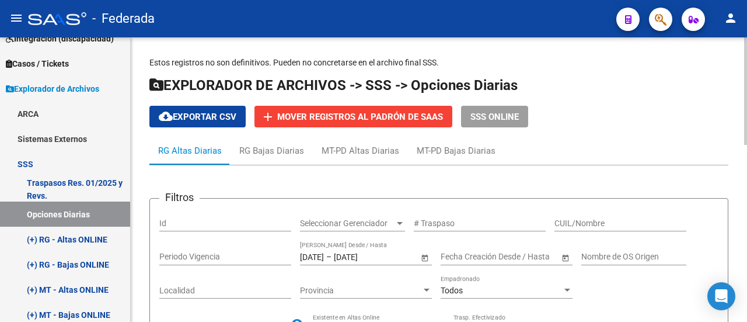
click at [211, 117] on span "cloud_download Exportar CSV" at bounding box center [198, 116] width 78 height 11
click at [267, 152] on div "RG Bajas Diarias" at bounding box center [271, 150] width 65 height 13
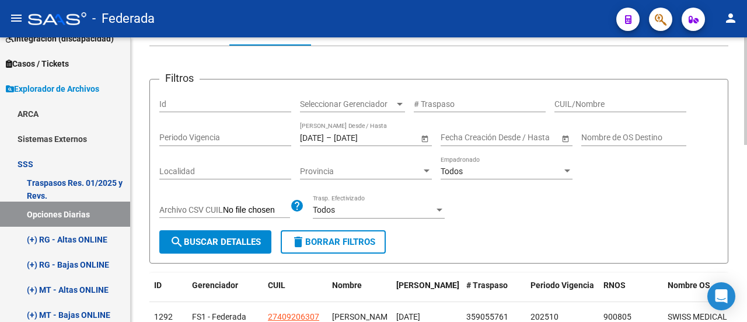
scroll to position [61, 0]
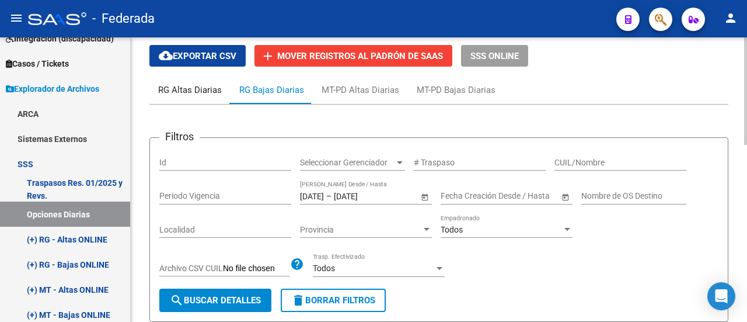
click at [181, 95] on div "RG Altas Diarias" at bounding box center [190, 89] width 64 height 13
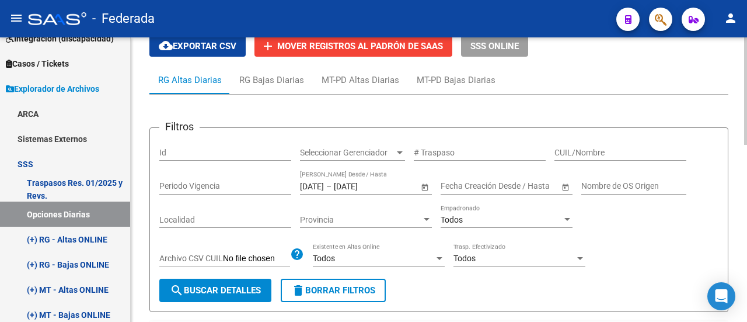
scroll to position [0, 0]
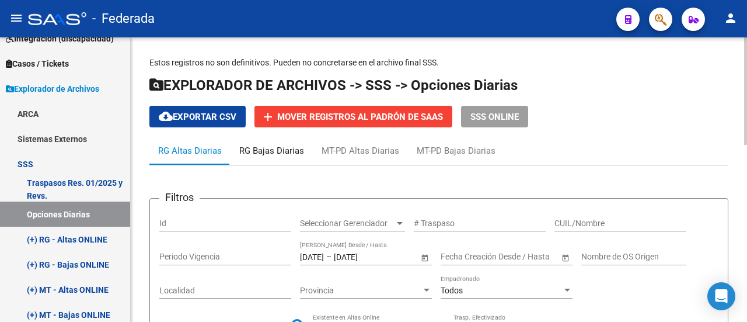
click at [282, 146] on div "RG Bajas Diarias" at bounding box center [271, 150] width 65 height 13
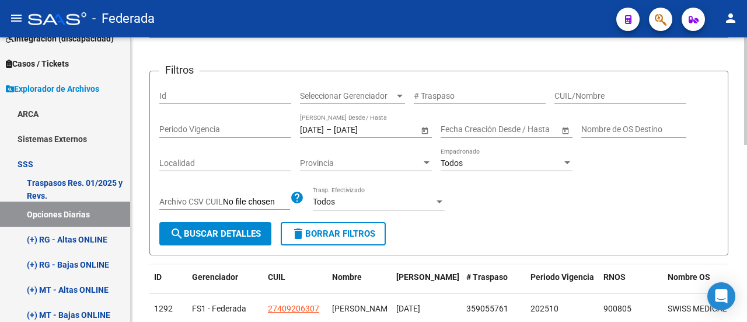
scroll to position [58, 0]
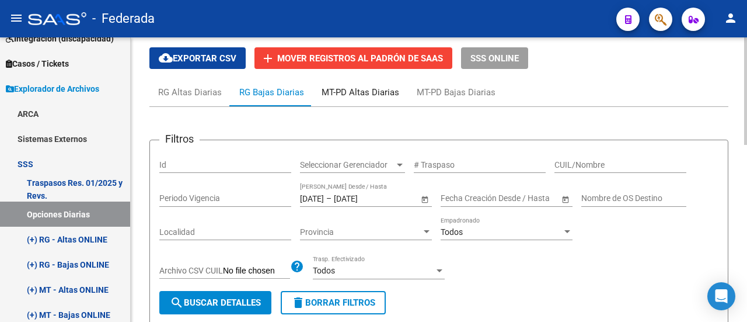
click at [349, 89] on div "MT-PD Altas Diarias" at bounding box center [361, 92] width 78 height 13
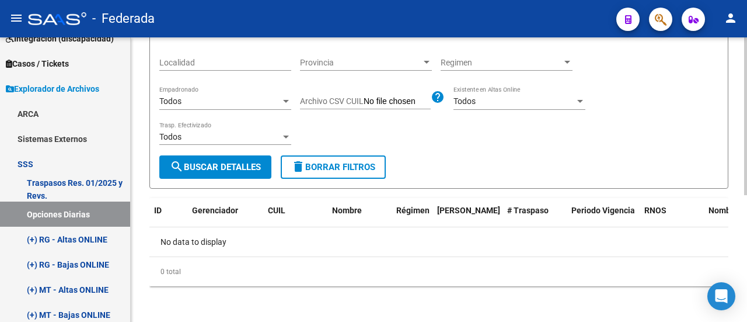
scroll to position [0, 0]
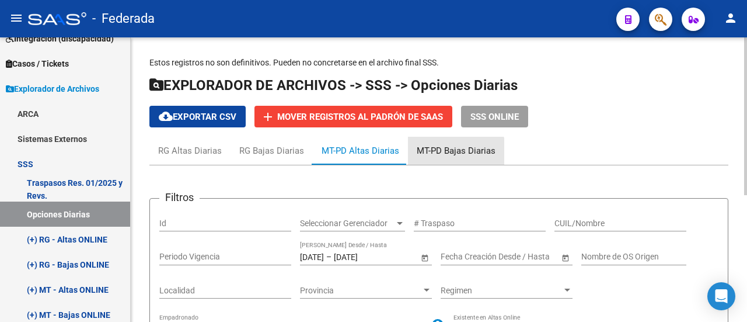
click at [453, 156] on div "MT-PD Bajas Diarias" at bounding box center [456, 150] width 79 height 13
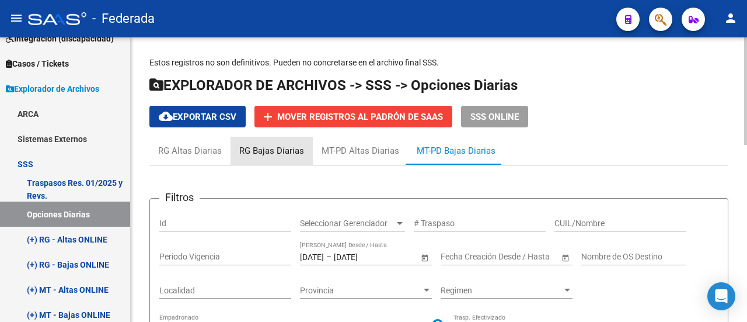
click at [276, 150] on div "RG Bajas Diarias" at bounding box center [271, 150] width 65 height 13
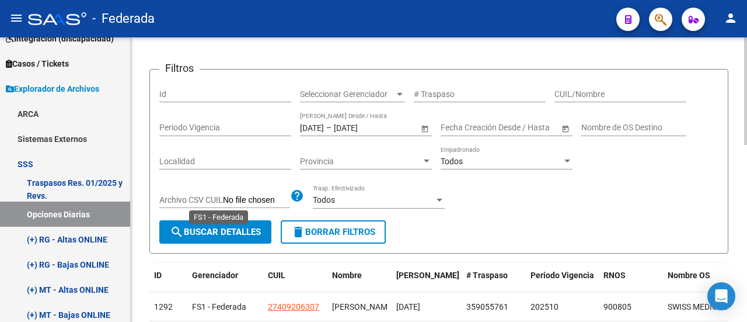
scroll to position [117, 0]
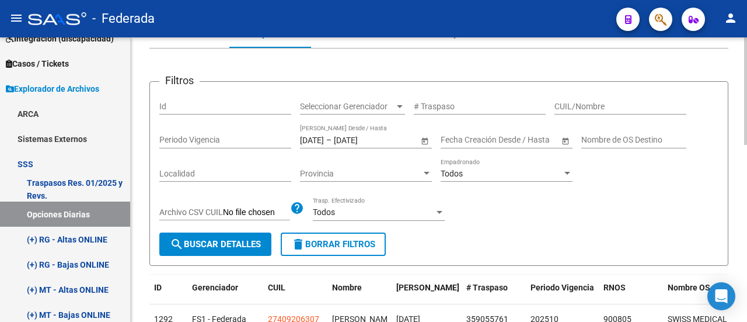
click at [418, 139] on span "Open calendar" at bounding box center [425, 140] width 28 height 28
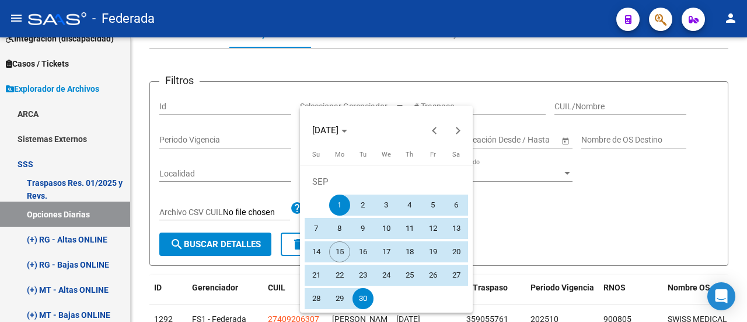
click at [585, 218] on div at bounding box center [373, 161] width 747 height 322
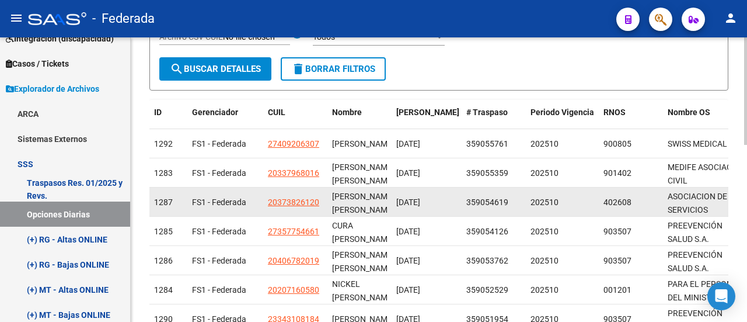
scroll to position [469, 0]
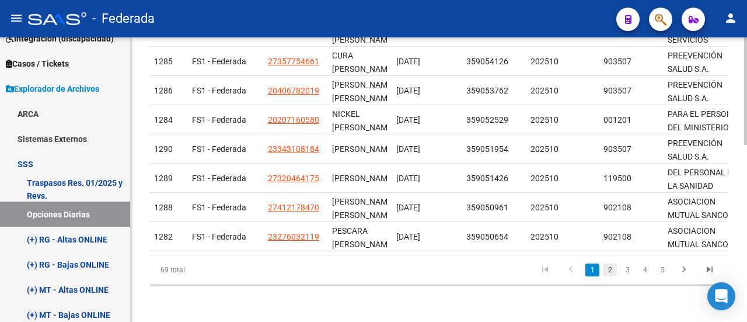
click at [612, 270] on link "2" at bounding box center [610, 269] width 14 height 13
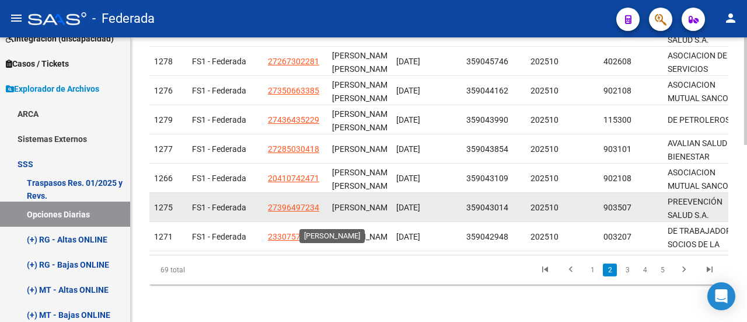
scroll to position [0, 0]
drag, startPoint x: 331, startPoint y: 192, endPoint x: 378, endPoint y: 205, distance: 48.4
click at [378, 205] on datatable-body-cell "[PERSON_NAME]" at bounding box center [359, 207] width 64 height 29
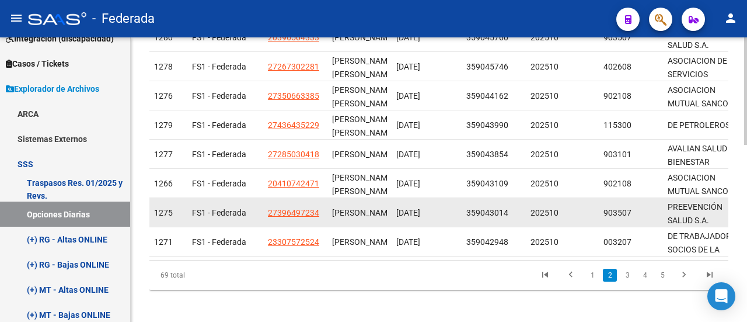
scroll to position [469, 0]
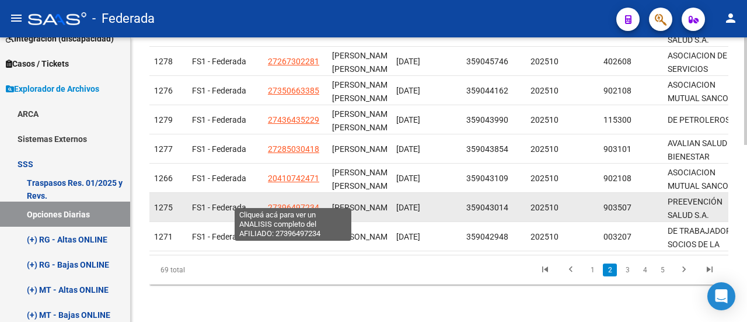
click at [291, 203] on span "27396497234" at bounding box center [293, 207] width 51 height 9
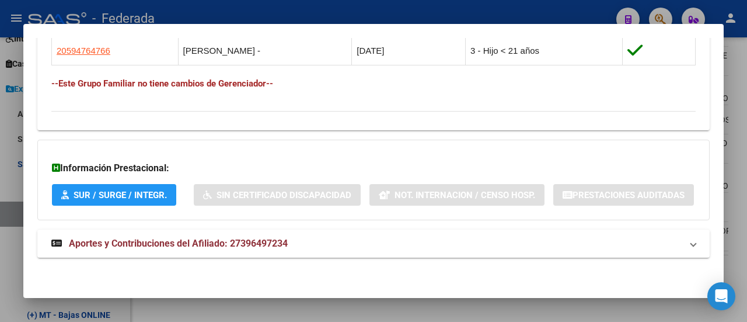
scroll to position [769, 0]
click at [734, 145] on div at bounding box center [373, 161] width 747 height 322
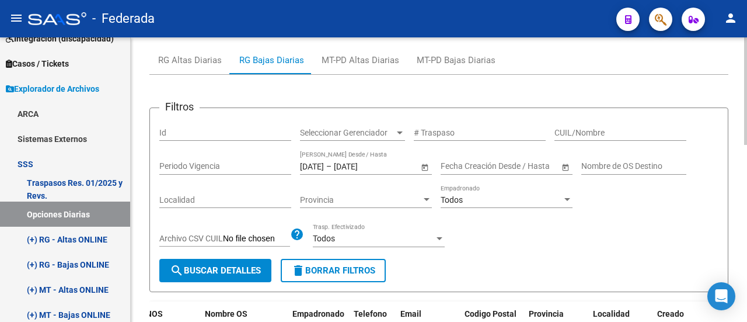
scroll to position [0, 0]
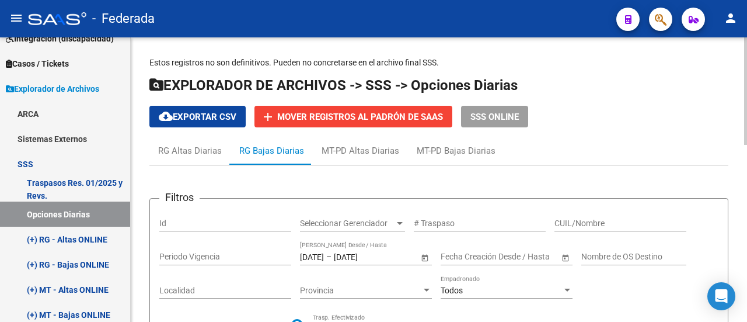
click at [180, 115] on span "cloud_download Exportar CSV" at bounding box center [198, 116] width 78 height 11
click at [182, 146] on div "RG Altas Diarias" at bounding box center [190, 150] width 64 height 13
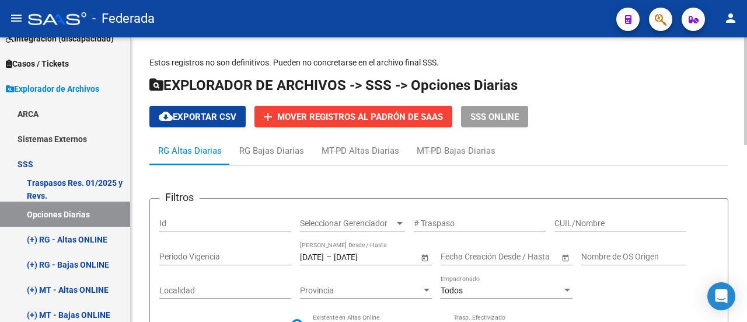
scroll to position [117, 0]
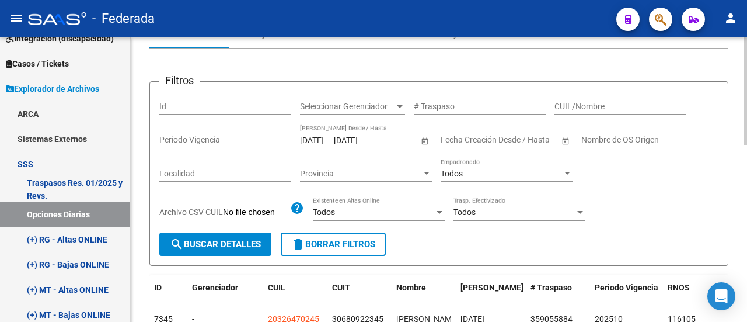
click at [425, 139] on span "Open calendar" at bounding box center [425, 140] width 28 height 28
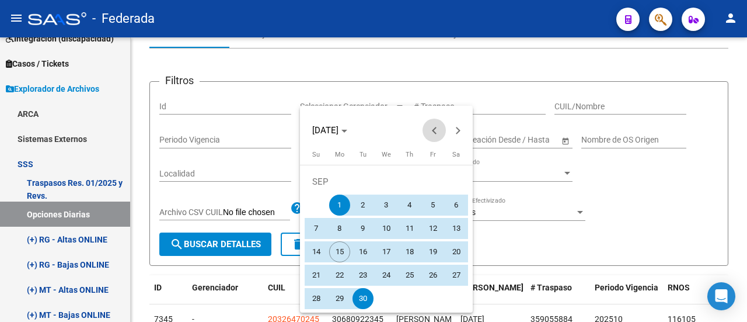
click at [428, 134] on span "Previous month" at bounding box center [434, 129] width 23 height 23
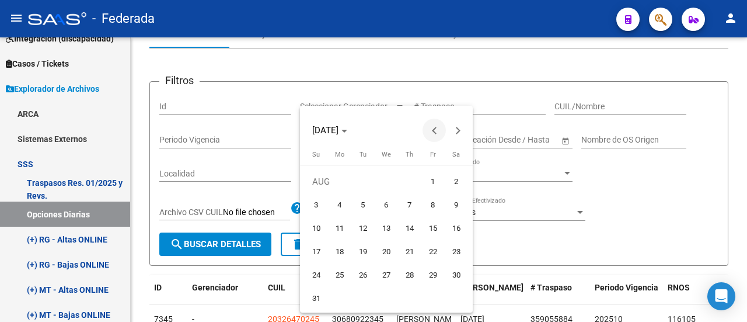
click at [428, 134] on span "Previous month" at bounding box center [434, 129] width 23 height 23
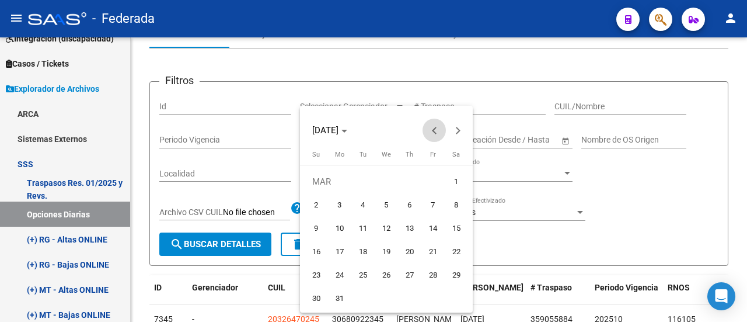
click at [428, 134] on span "Previous month" at bounding box center [434, 129] width 23 height 23
click at [456, 137] on span "Next month" at bounding box center [457, 129] width 23 height 23
click at [389, 181] on span "1" at bounding box center [386, 181] width 21 height 21
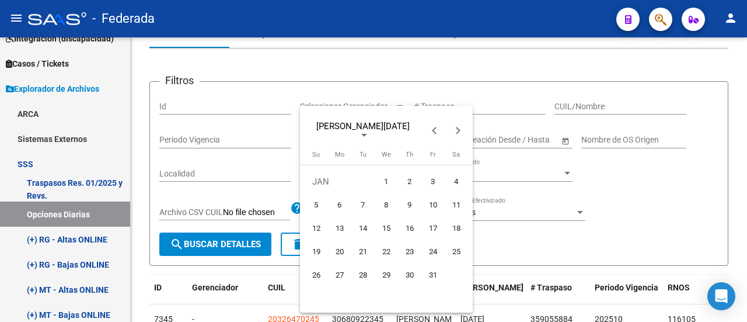
type input "[DATE]"
click at [458, 135] on span "Next month" at bounding box center [457, 129] width 23 height 23
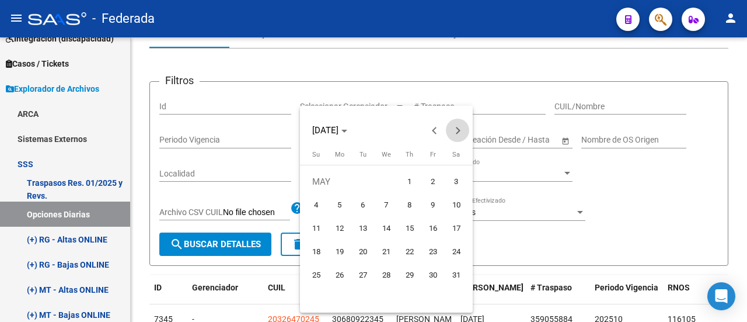
click at [458, 135] on span "Next month" at bounding box center [457, 129] width 23 height 23
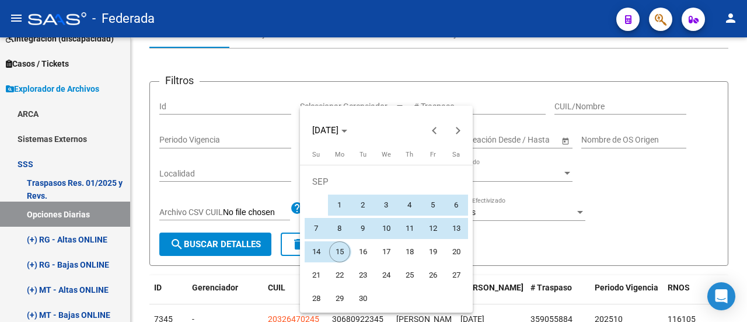
click at [340, 257] on span "15" at bounding box center [339, 251] width 21 height 21
type input "[DATE]"
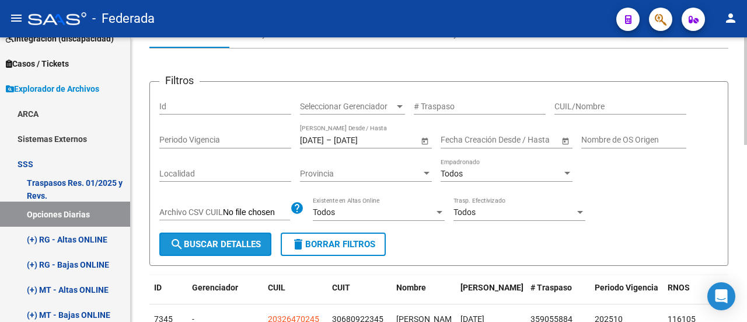
click at [203, 248] on button "search Buscar Detalles" at bounding box center [215, 243] width 112 height 23
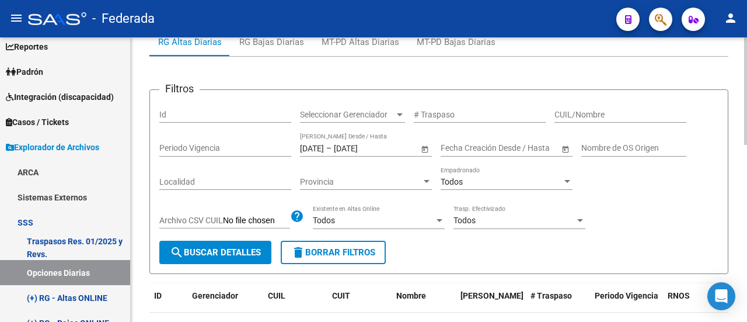
scroll to position [58, 0]
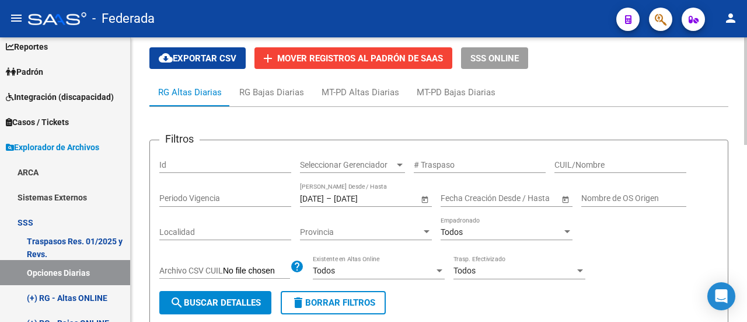
click at [186, 63] on button "cloud_download Exportar CSV" at bounding box center [197, 58] width 96 height 22
click at [424, 200] on span "Open calendar" at bounding box center [425, 198] width 28 height 28
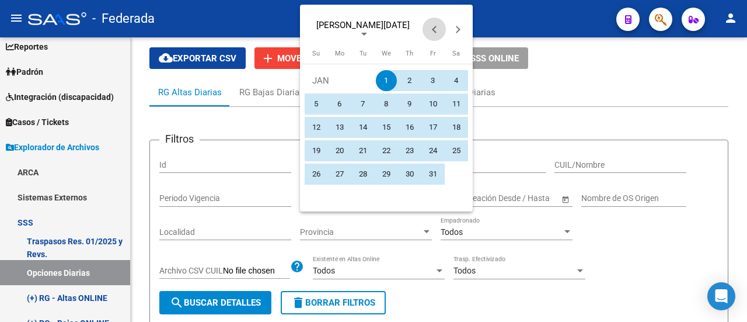
click at [433, 23] on span "Previous month" at bounding box center [434, 29] width 23 height 23
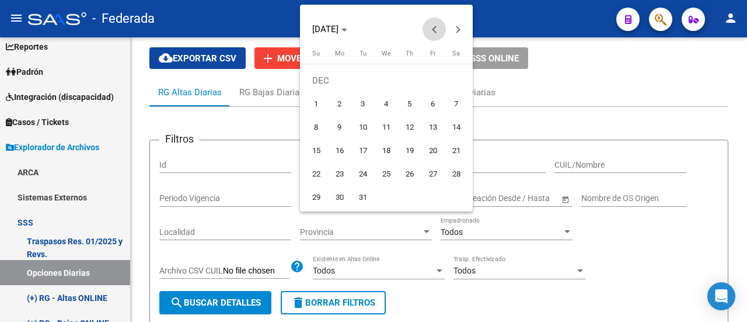
click at [433, 23] on span "Previous month" at bounding box center [434, 29] width 23 height 23
click at [365, 113] on span "5" at bounding box center [362, 103] width 21 height 21
type input "[DATE]"
click at [456, 36] on span "Next month" at bounding box center [457, 29] width 23 height 23
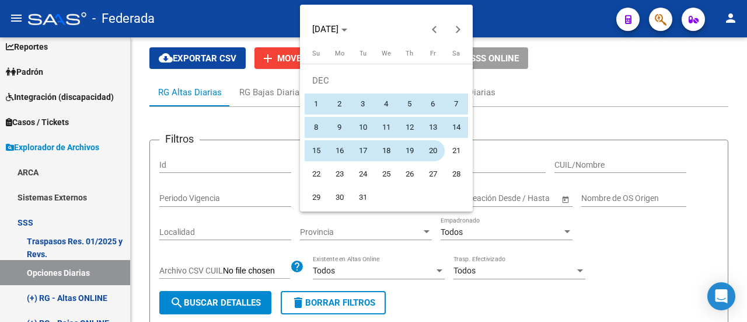
click at [425, 147] on span "20" at bounding box center [433, 150] width 21 height 21
type input "[DATE]"
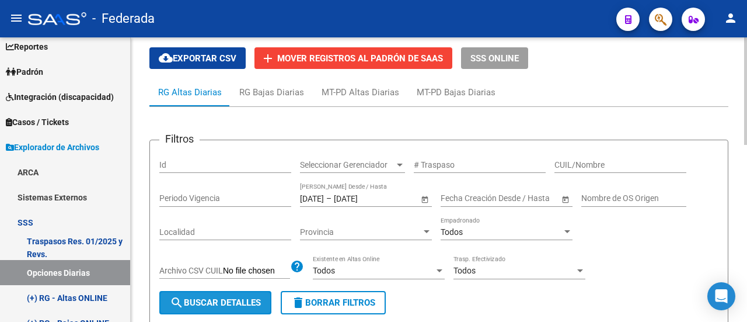
click at [226, 294] on button "search Buscar Detalles" at bounding box center [215, 302] width 112 height 23
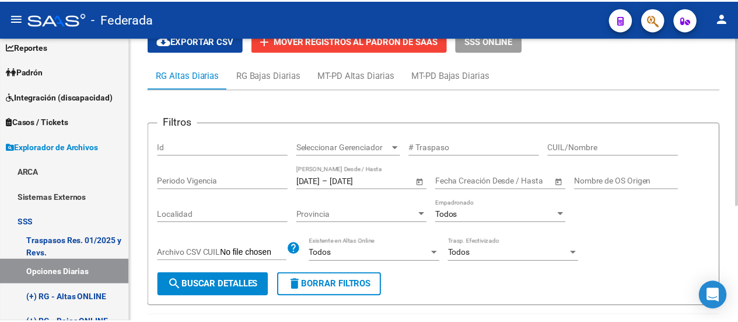
scroll to position [0, 0]
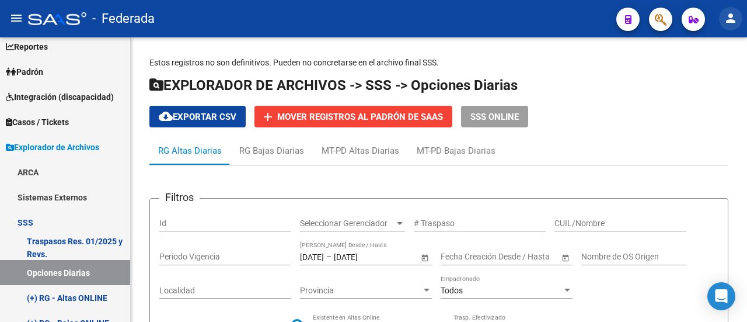
click at [727, 22] on mat-icon "person" at bounding box center [731, 18] width 14 height 14
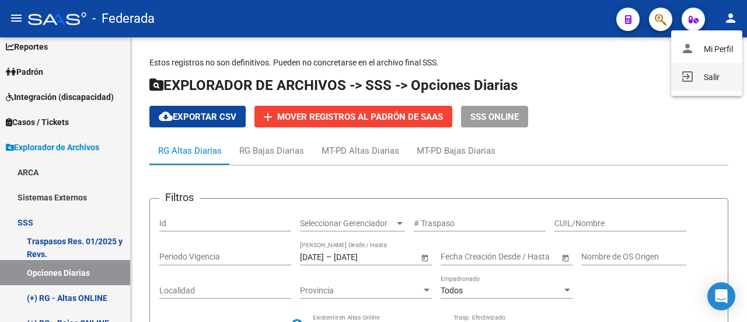
click at [698, 78] on button "exit_to_app Salir" at bounding box center [706, 77] width 71 height 28
